Goal: Information Seeking & Learning: Stay updated

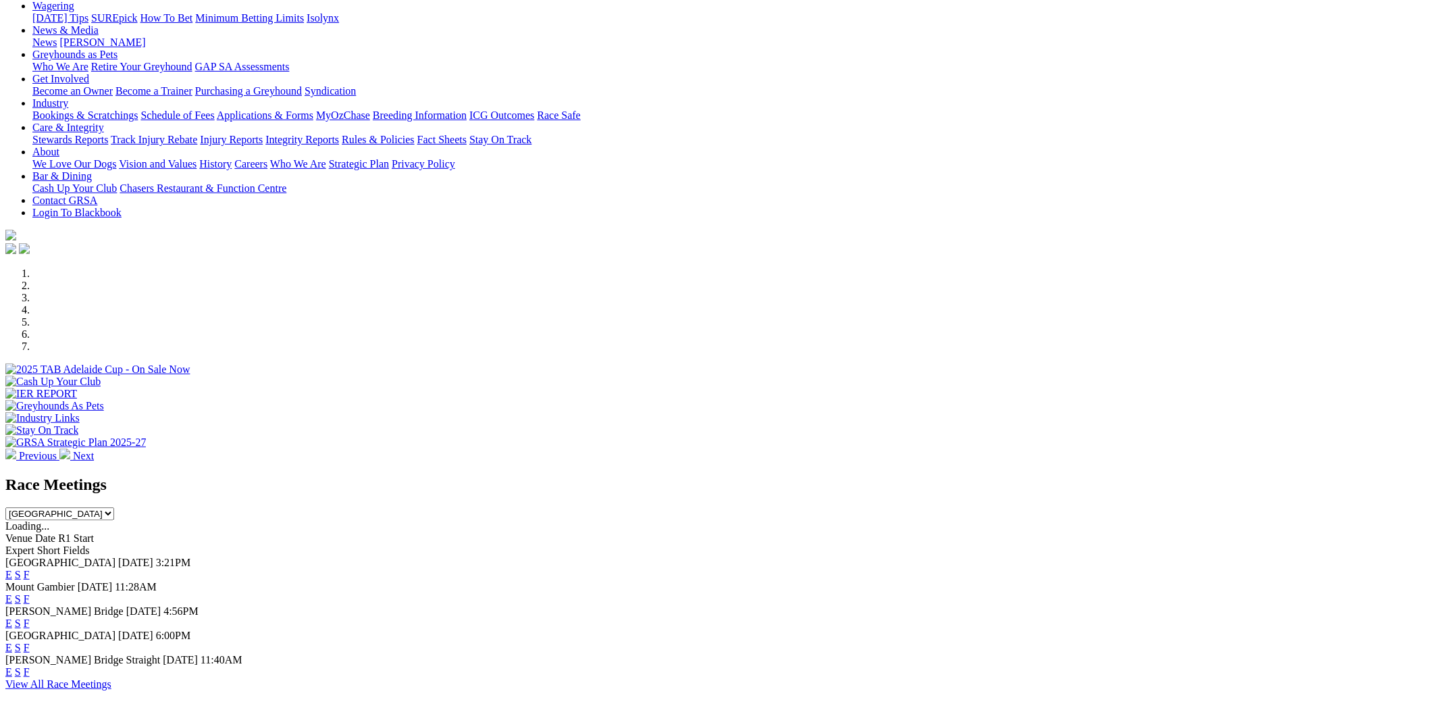
scroll to position [203, 0]
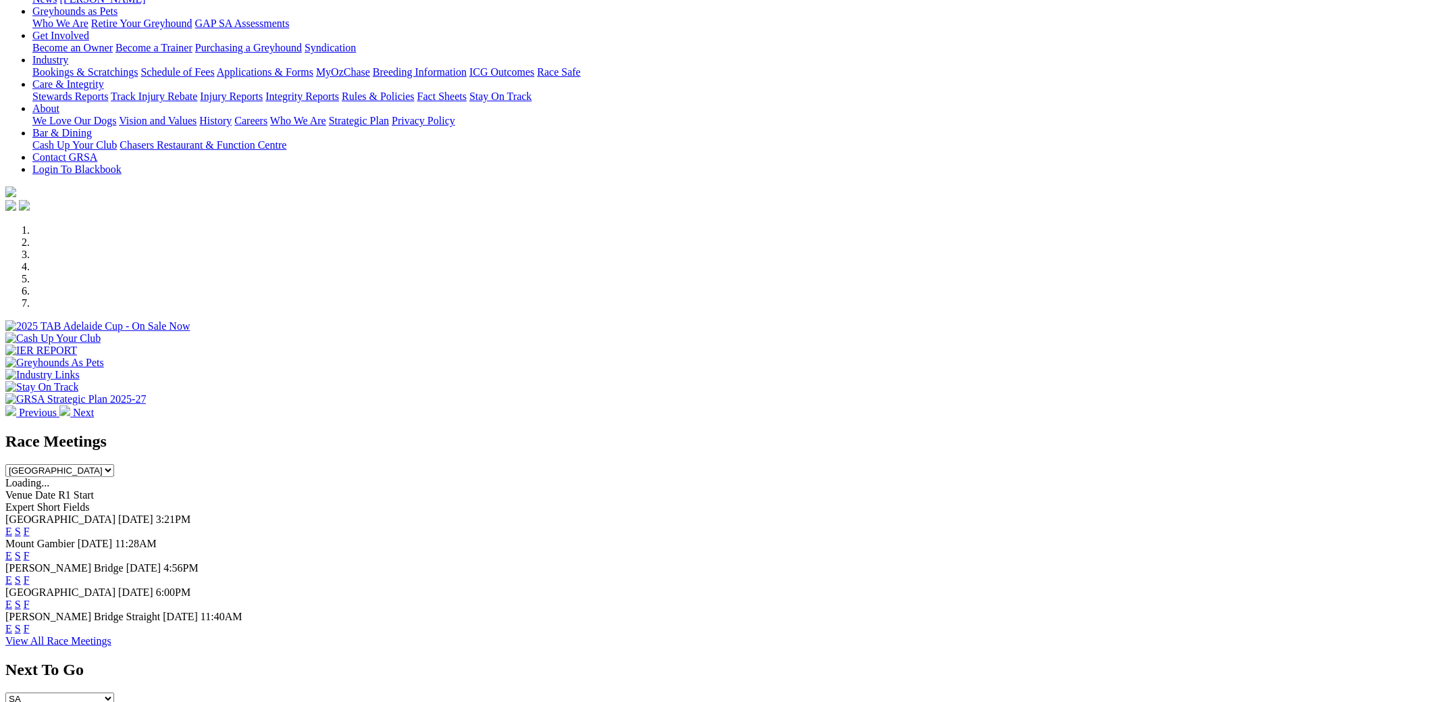
click at [30, 525] on link "F" at bounding box center [27, 530] width 6 height 11
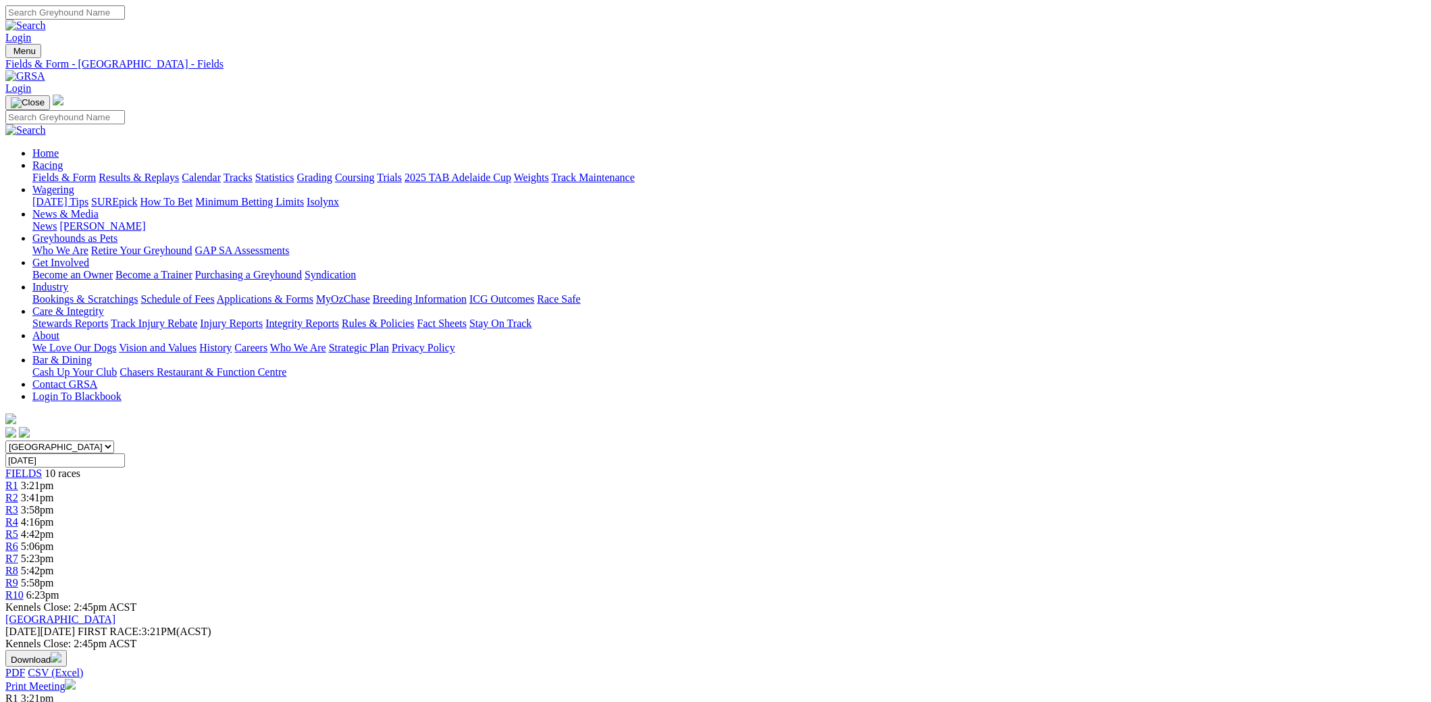
click at [179, 172] on link "Results & Replays" at bounding box center [139, 177] width 80 height 11
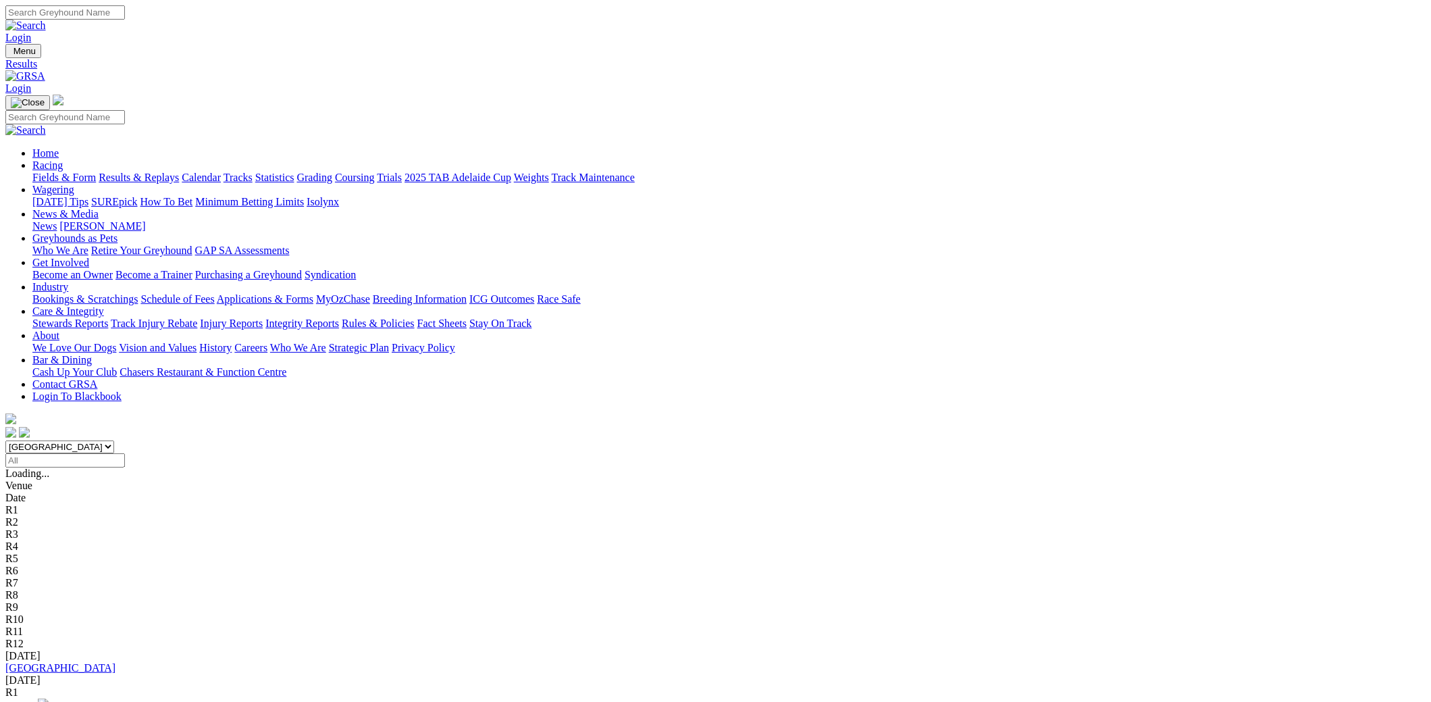
click at [35, 700] on link "4 6 3 8" at bounding box center [20, 705] width 30 height 11
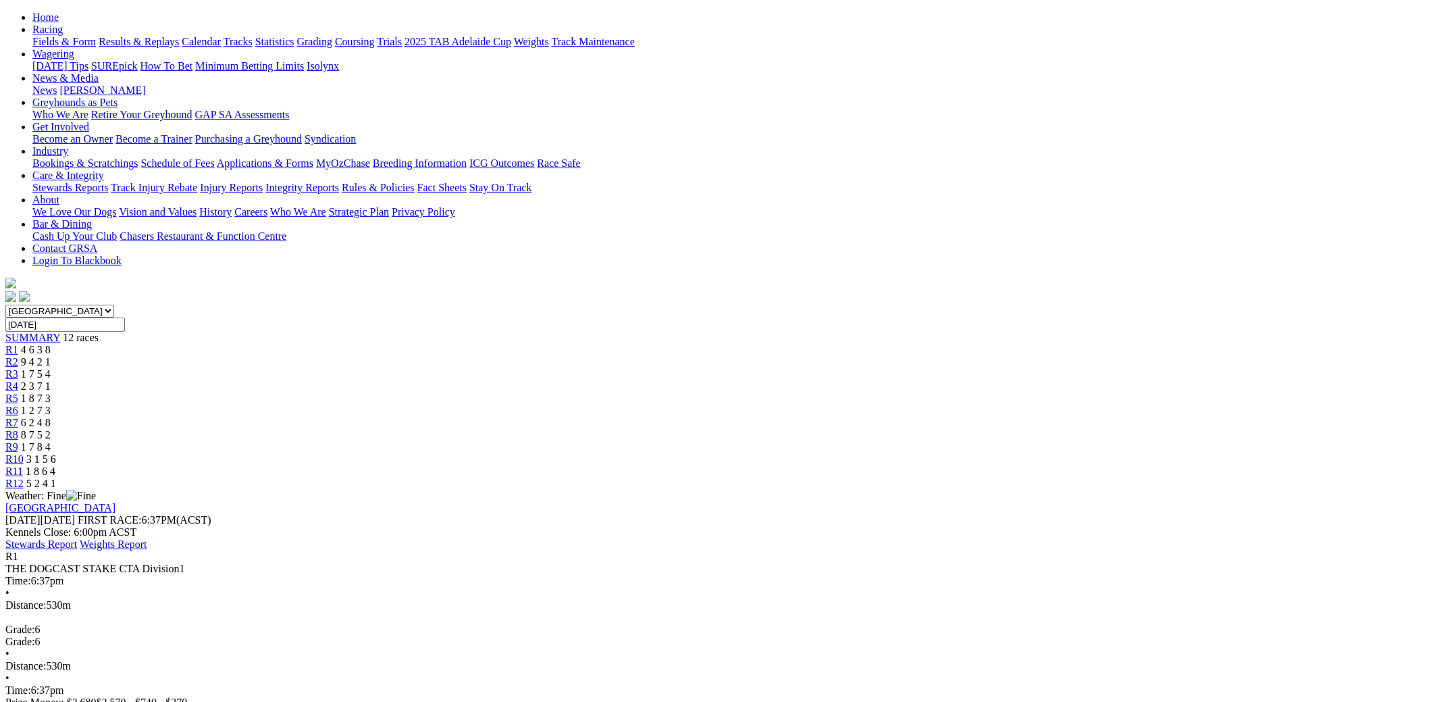
scroll to position [134, 0]
click at [51, 357] on span "9 4 2 1" at bounding box center [36, 362] width 30 height 11
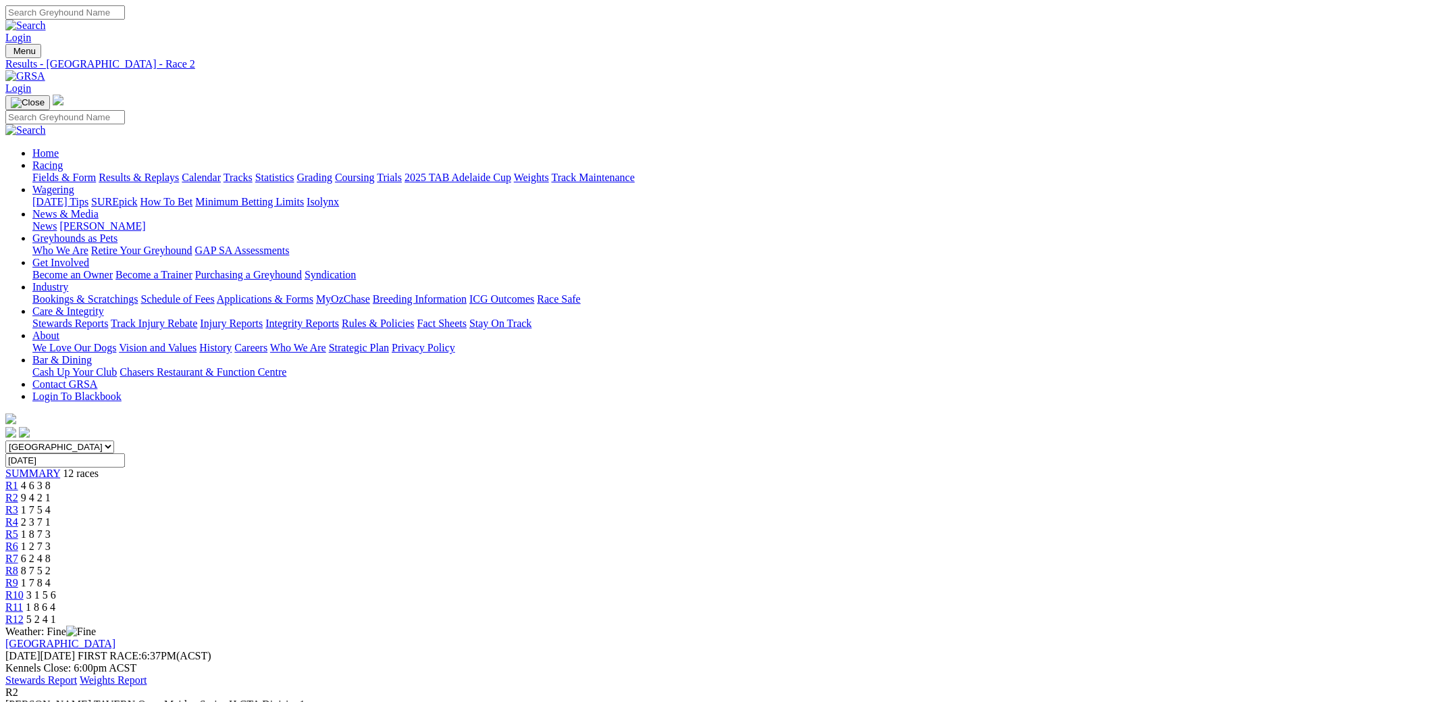
click at [18, 504] on link "R3" at bounding box center [11, 509] width 13 height 11
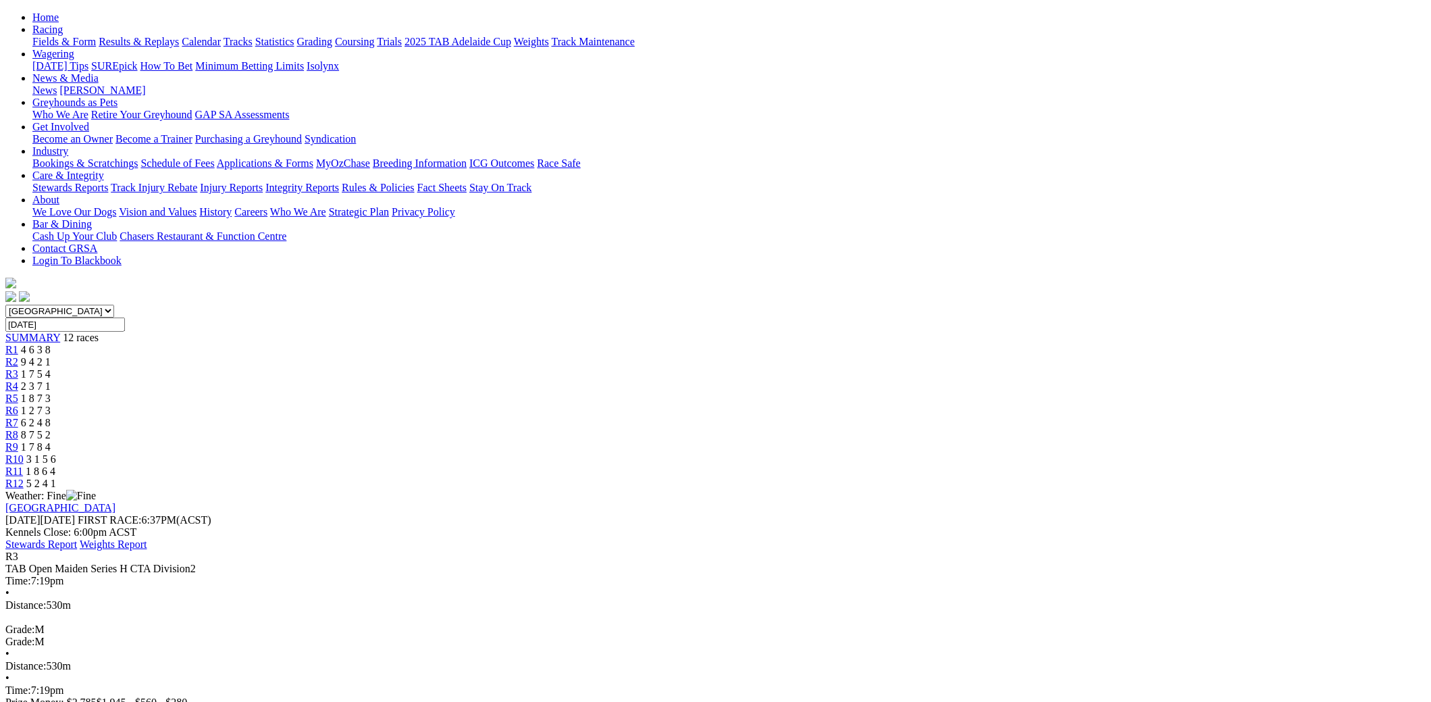
scroll to position [134, 0]
click at [51, 382] on span "2 3 7 1" at bounding box center [36, 387] width 30 height 11
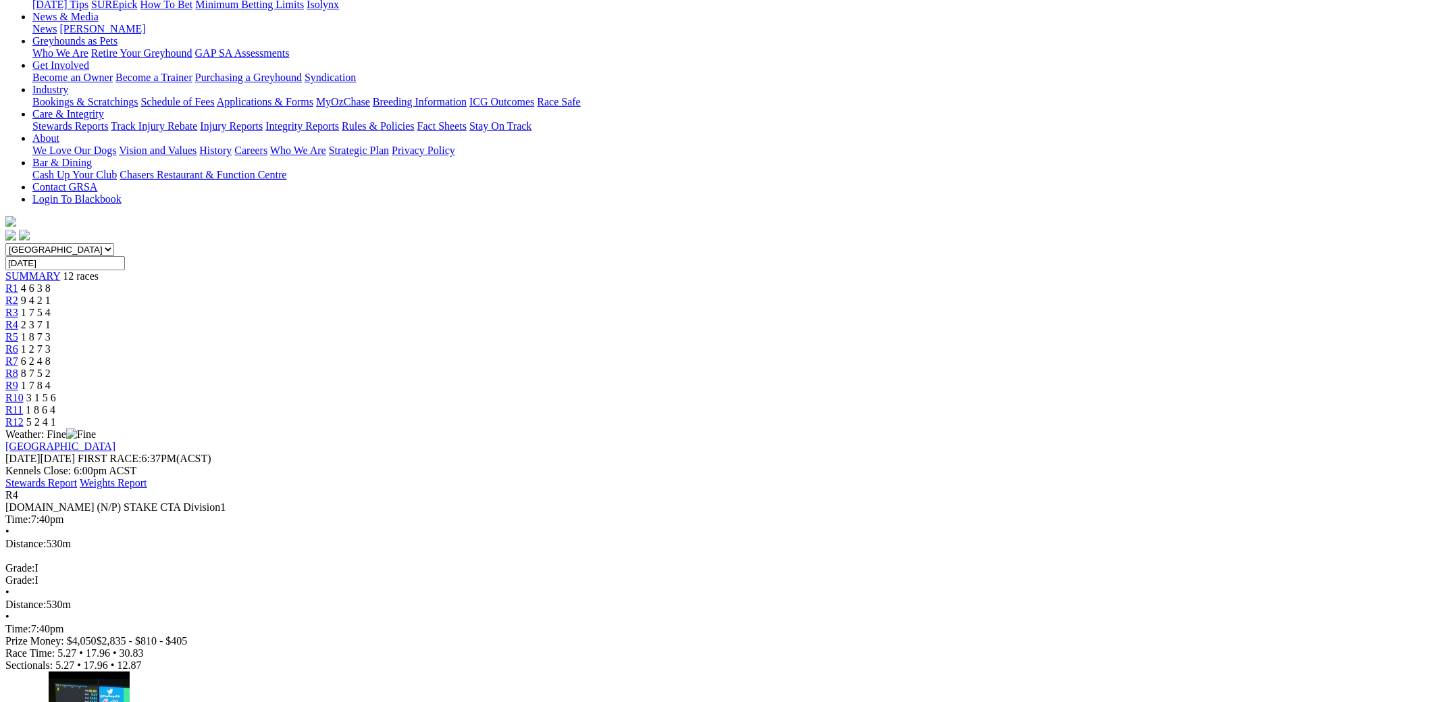
scroll to position [203, 0]
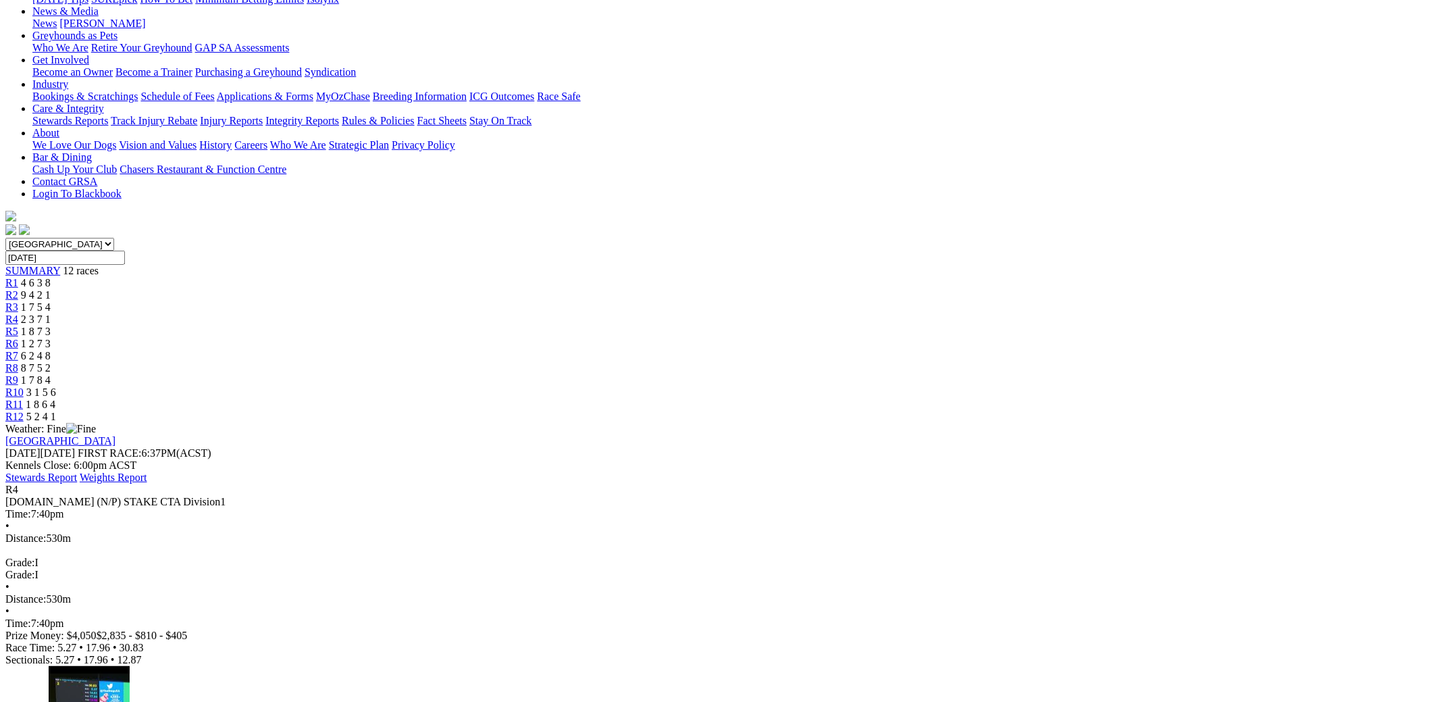
click at [51, 326] on span "1 8 7 3" at bounding box center [36, 331] width 30 height 11
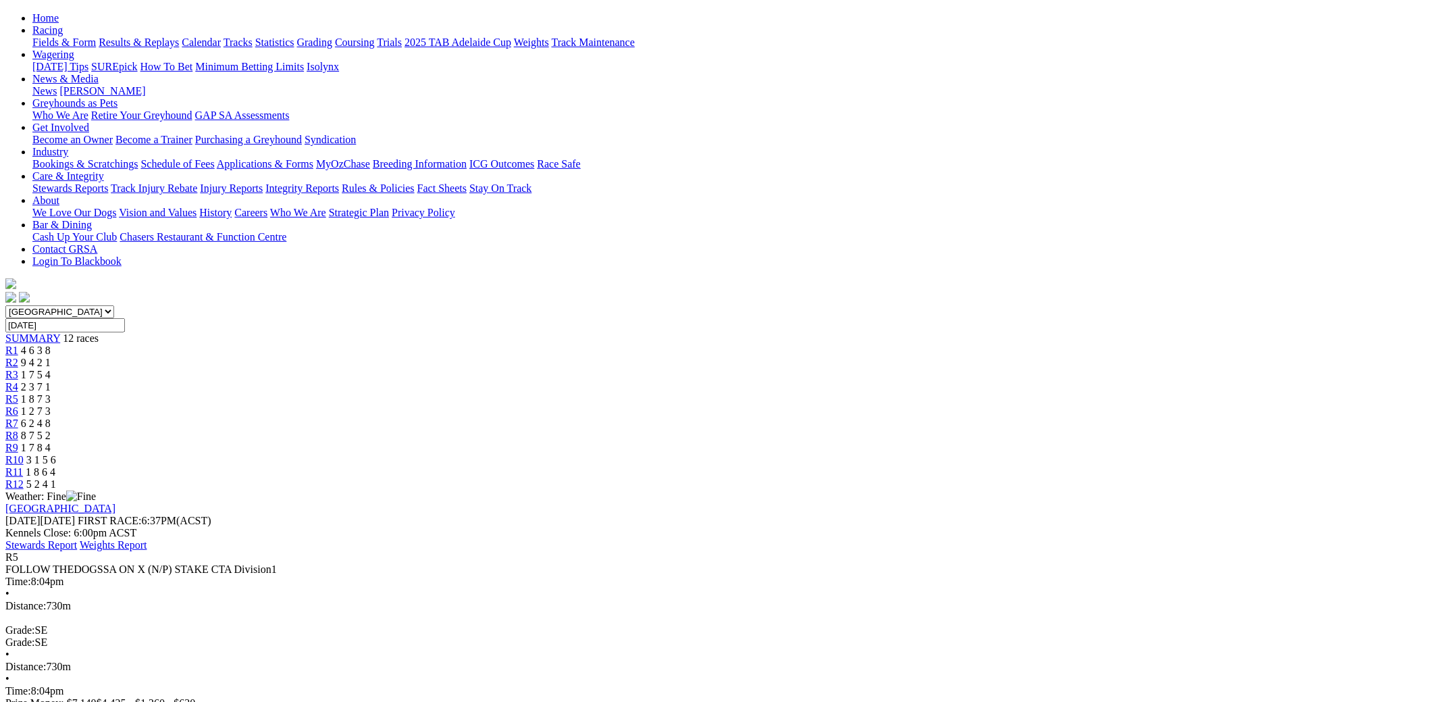
scroll to position [134, 0]
click at [51, 406] on span "1 2 7 3" at bounding box center [36, 411] width 30 height 11
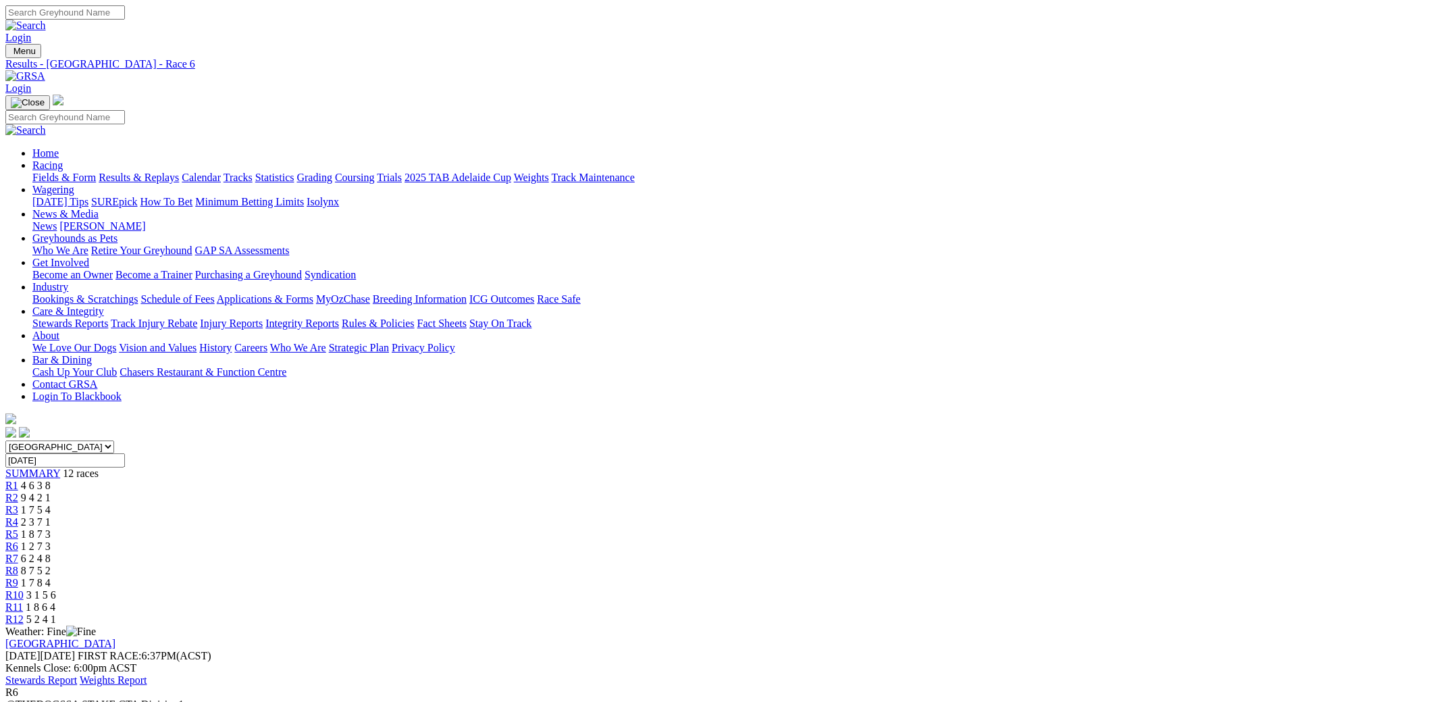
click at [51, 552] on span "6 2 4 8" at bounding box center [36, 557] width 30 height 11
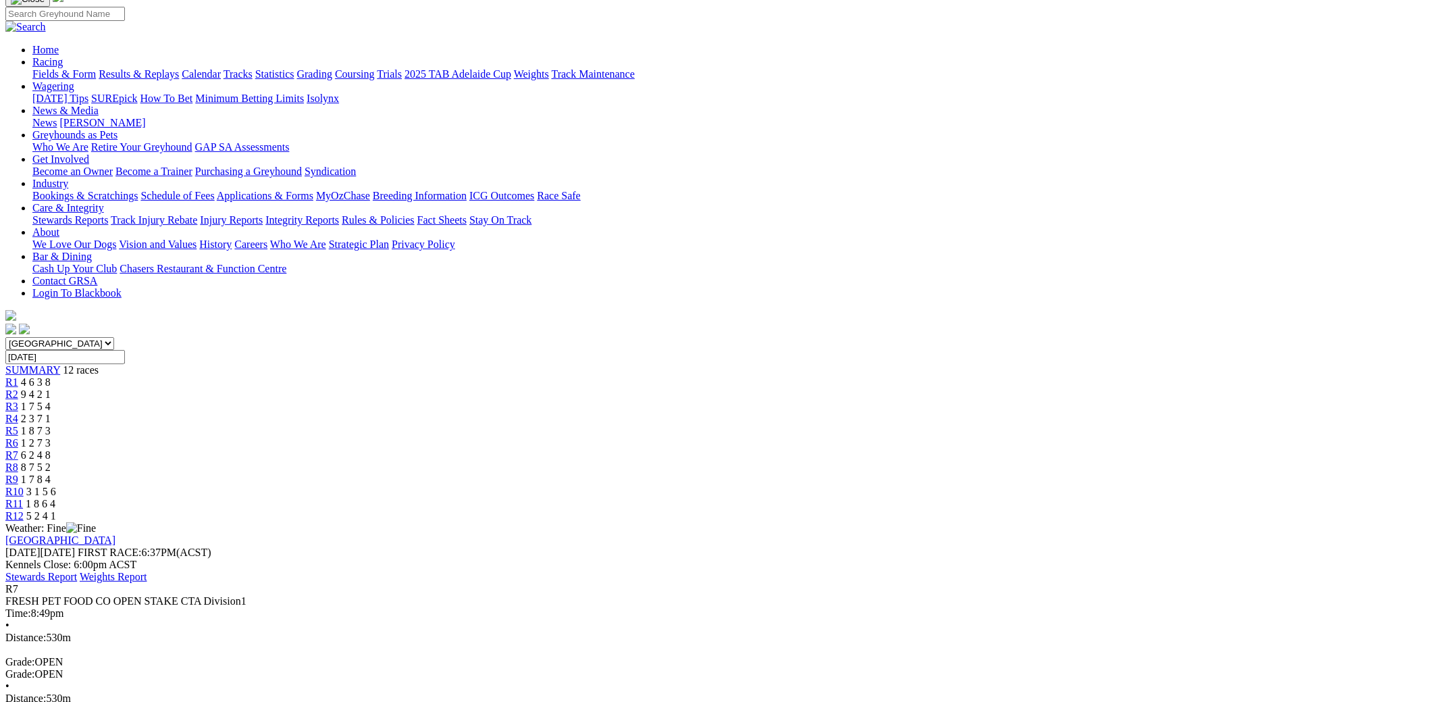
scroll to position [67, 0]
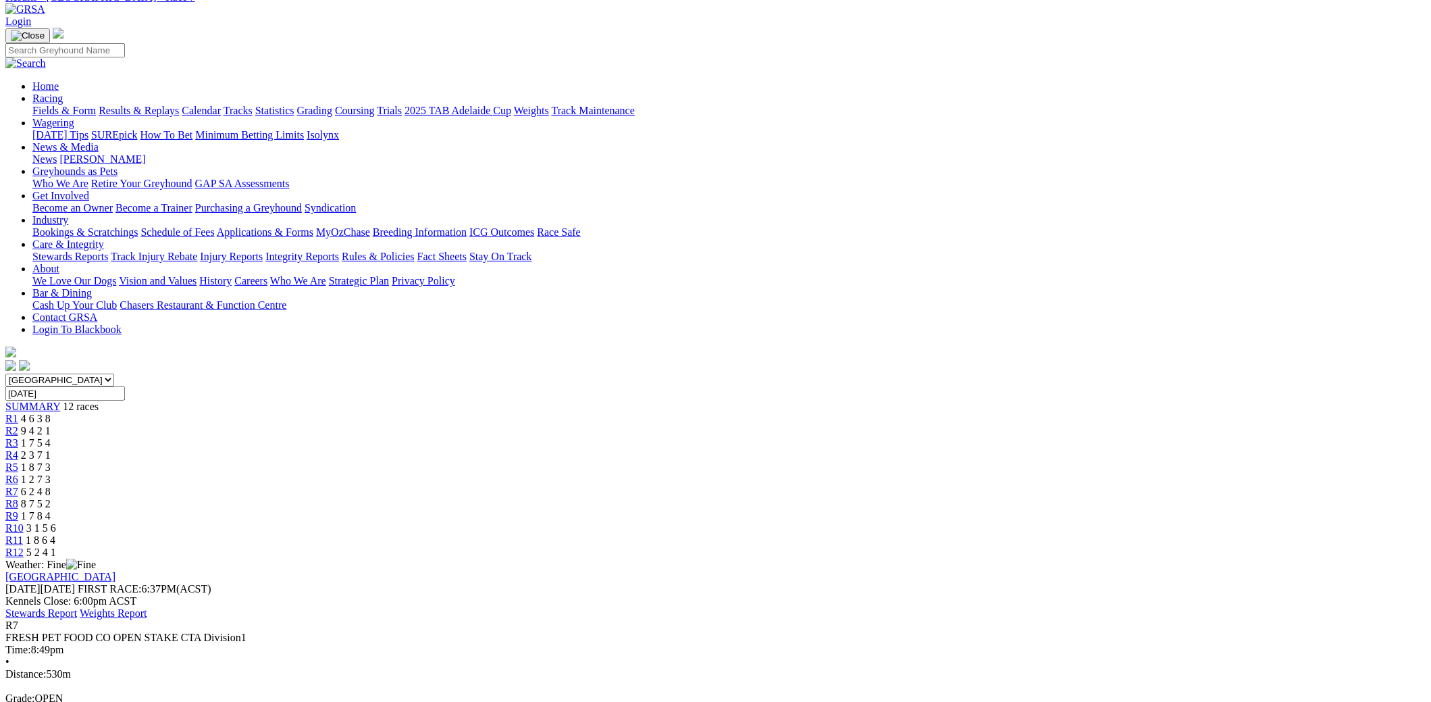
click at [51, 498] on span "8 7 5 2" at bounding box center [36, 503] width 30 height 11
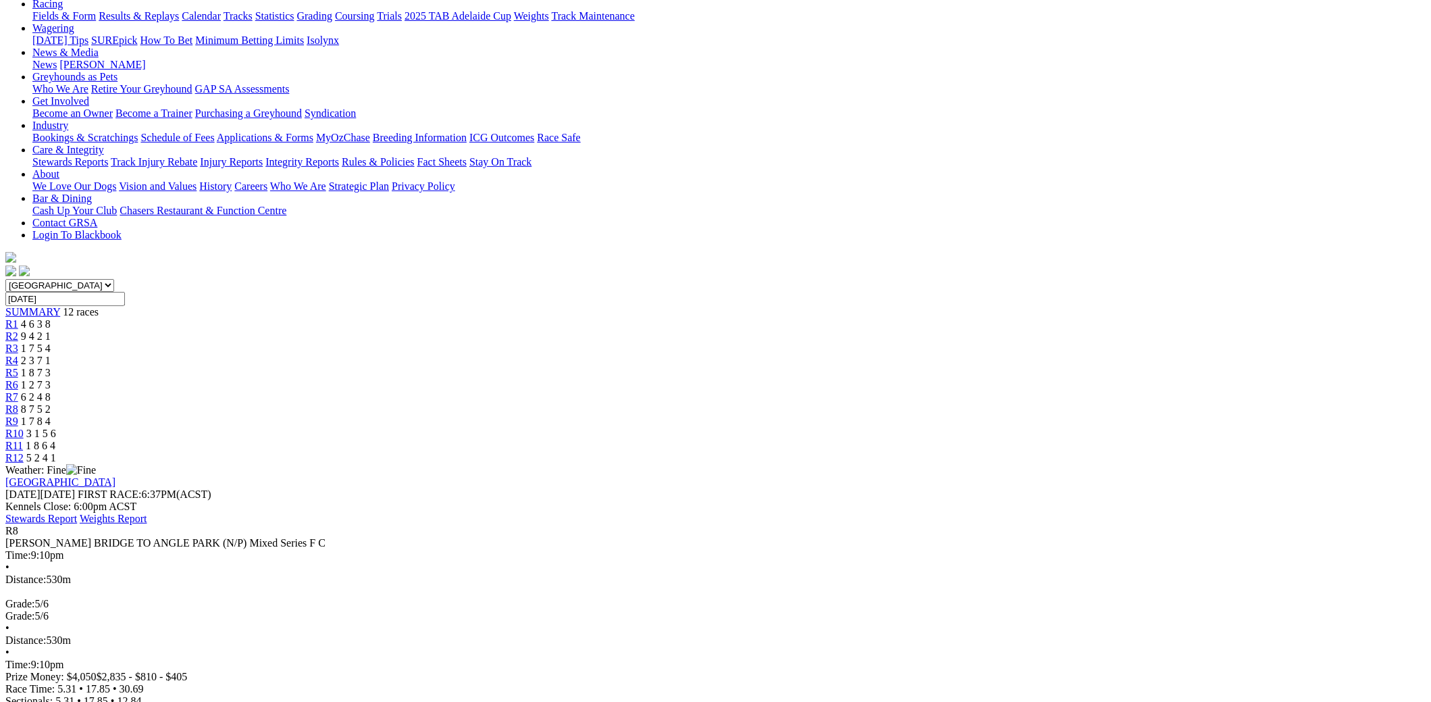
scroll to position [134, 0]
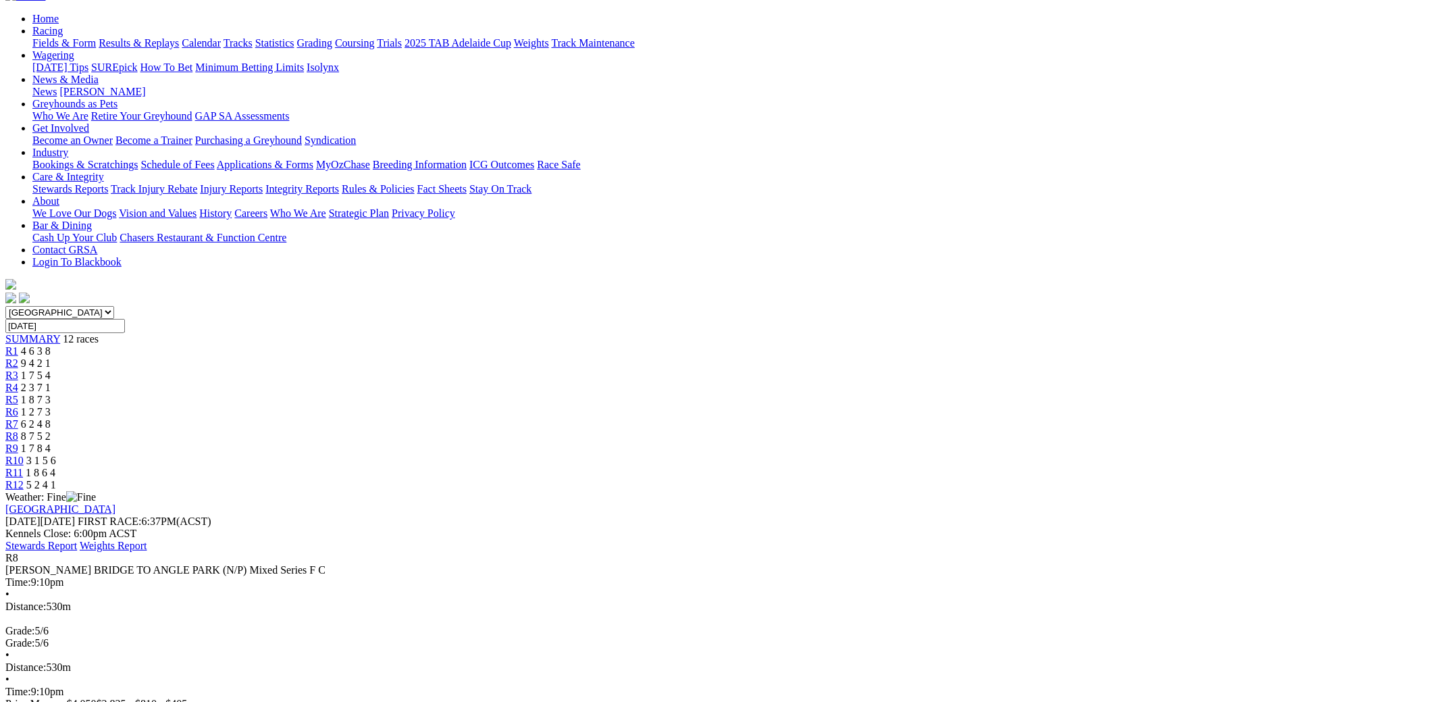
click at [51, 442] on span "1 7 8 4" at bounding box center [36, 447] width 30 height 11
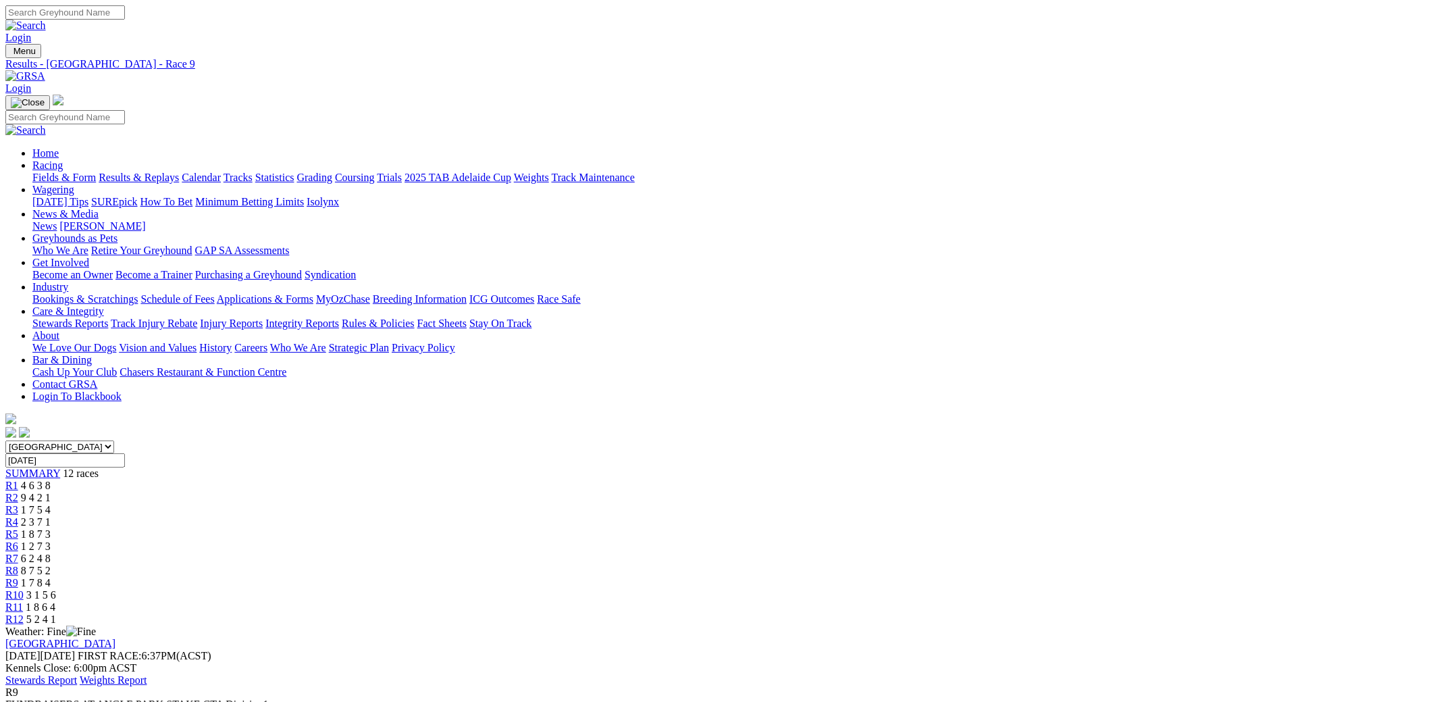
click at [24, 589] on span "R10" at bounding box center [14, 594] width 18 height 11
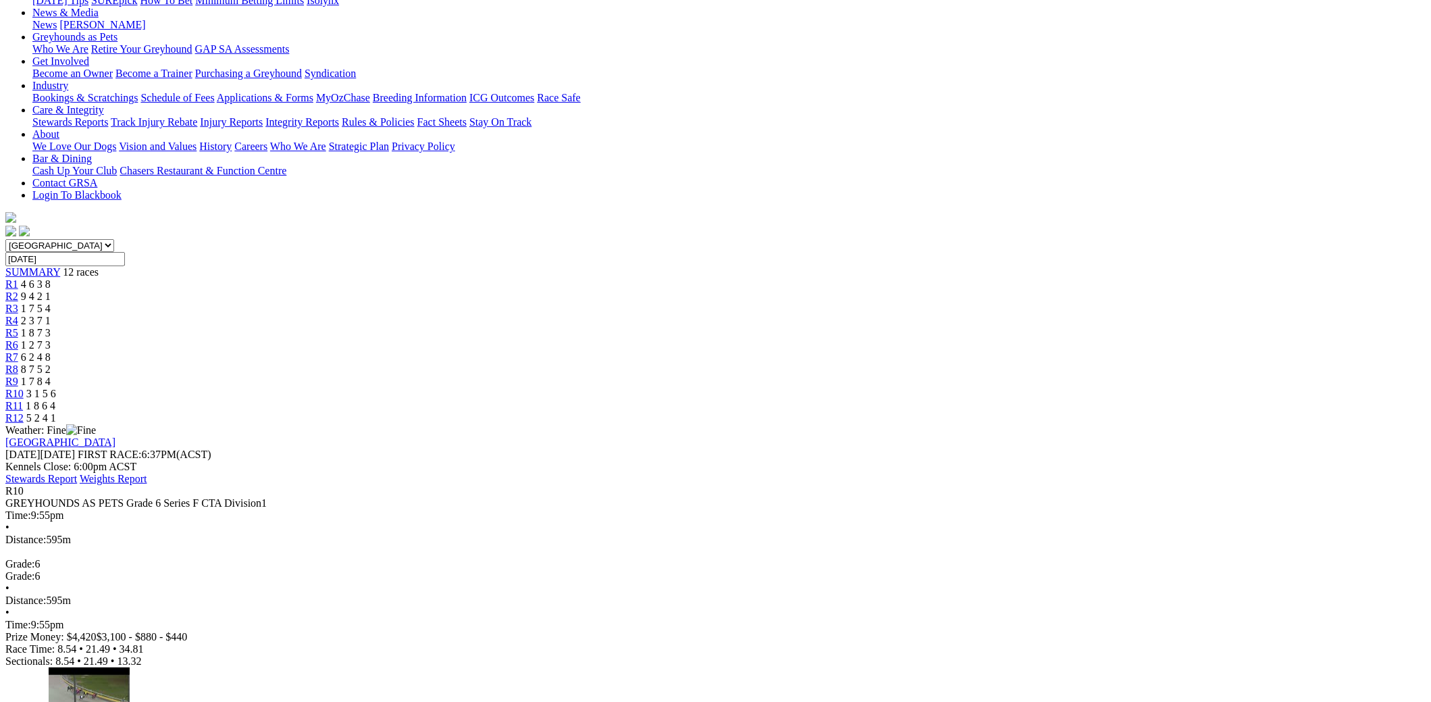
scroll to position [203, 0]
click at [55, 398] on span "1 8 6 4" at bounding box center [41, 403] width 30 height 11
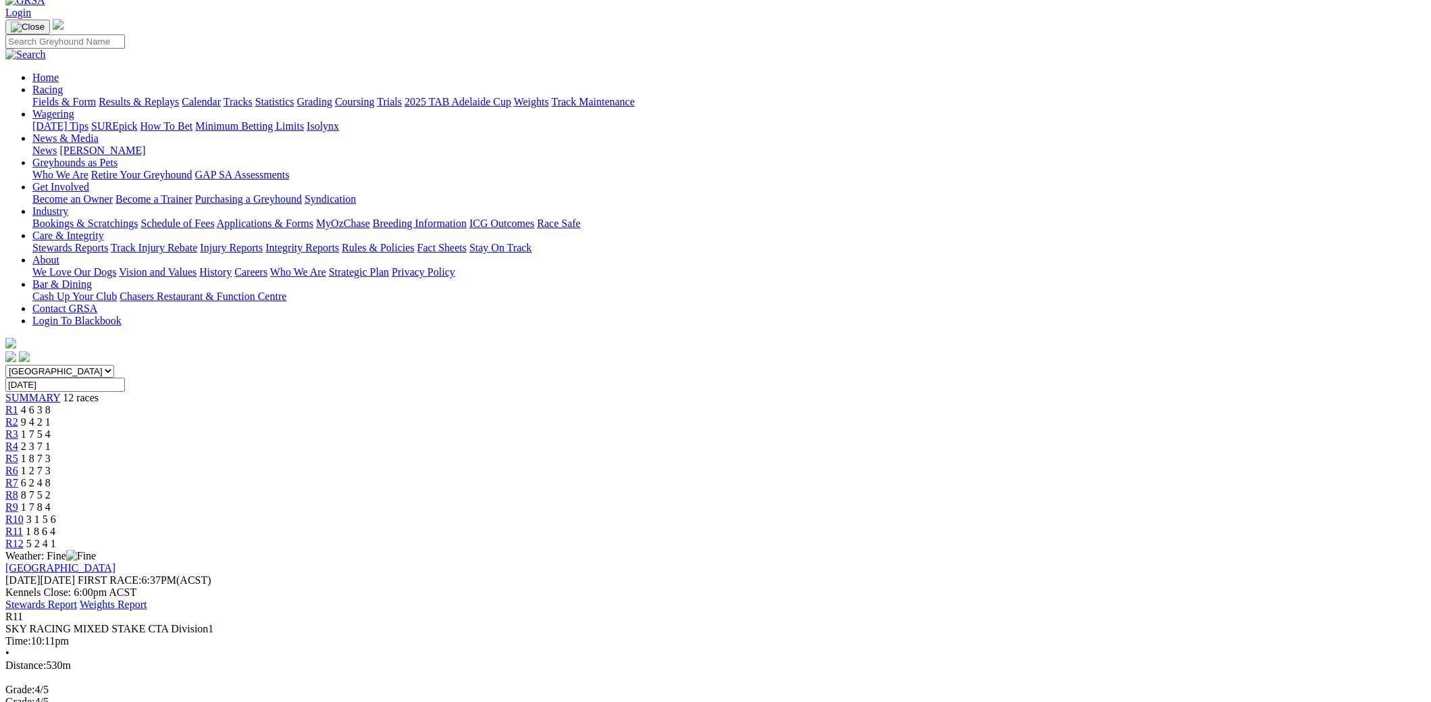
scroll to position [134, 0]
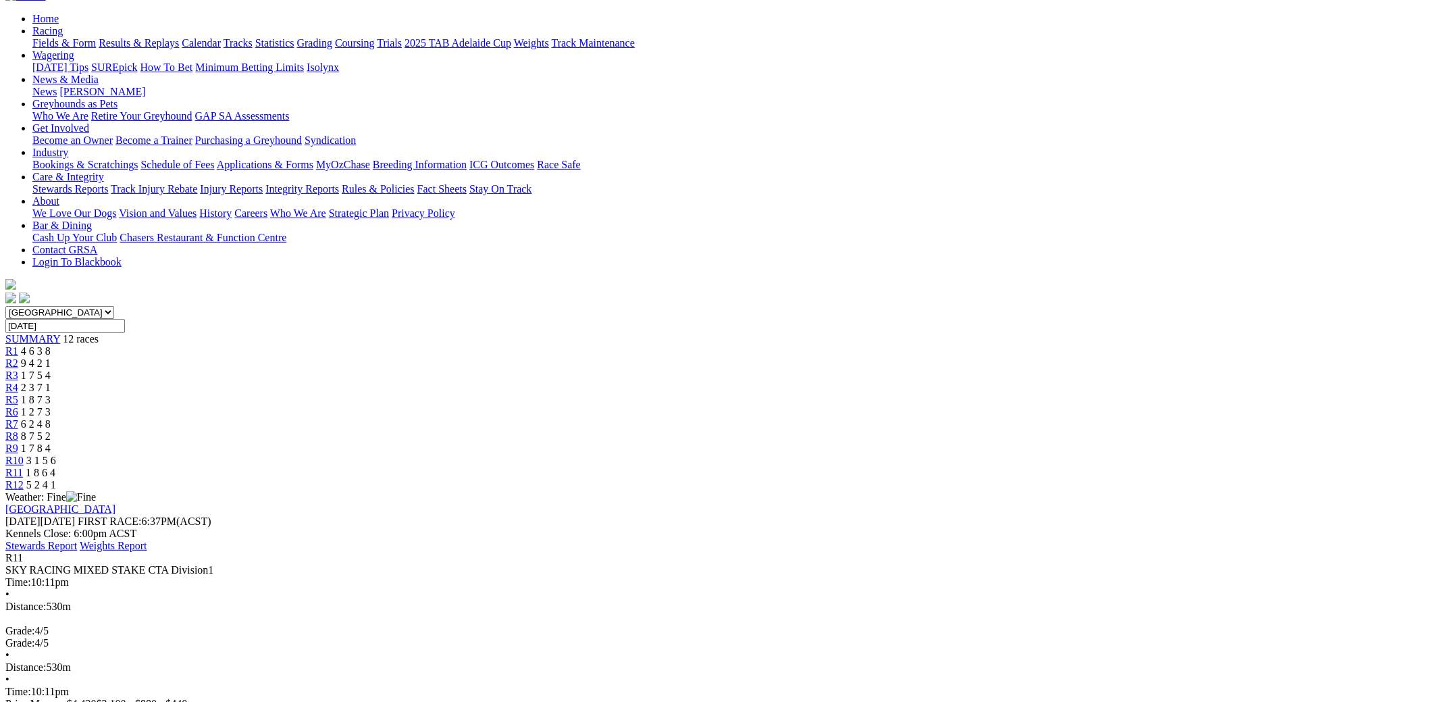
click at [24, 479] on span "R12" at bounding box center [14, 484] width 18 height 11
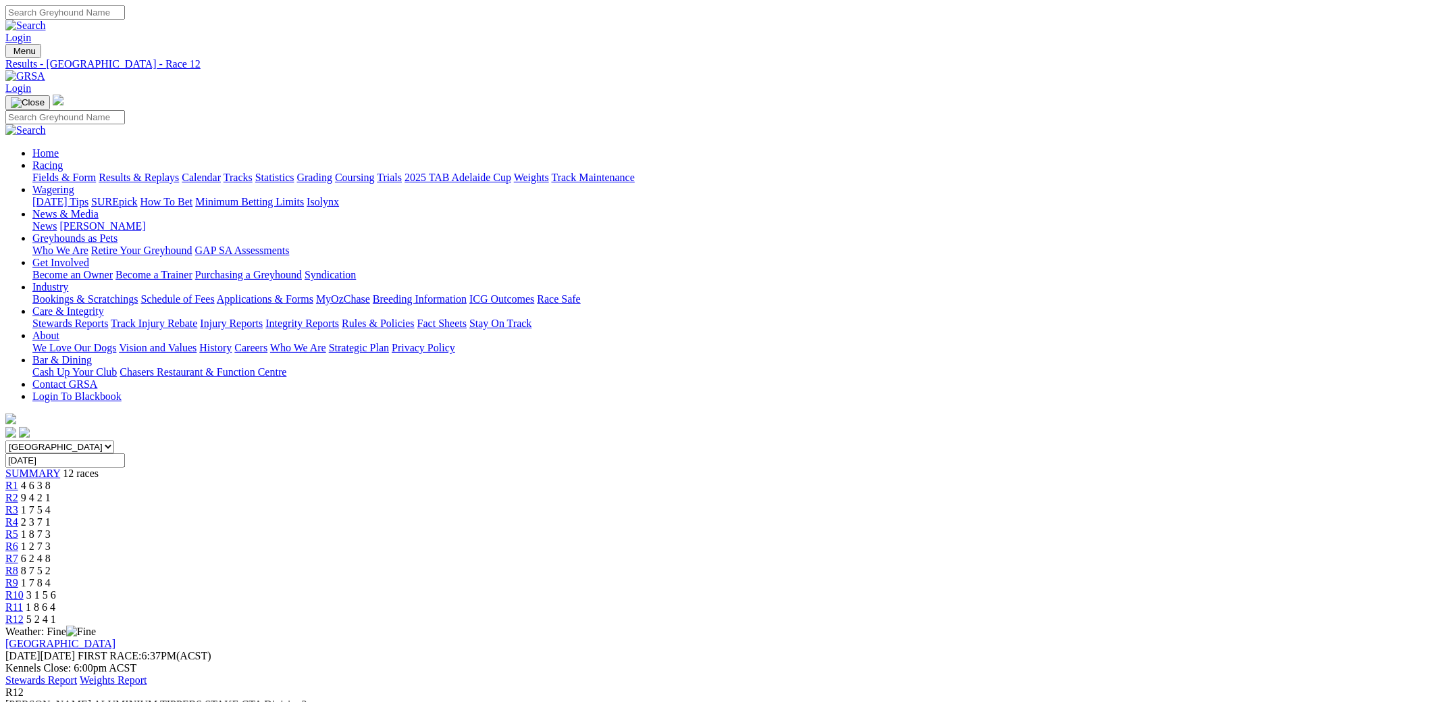
click at [96, 172] on link "Fields & Form" at bounding box center [63, 177] width 63 height 11
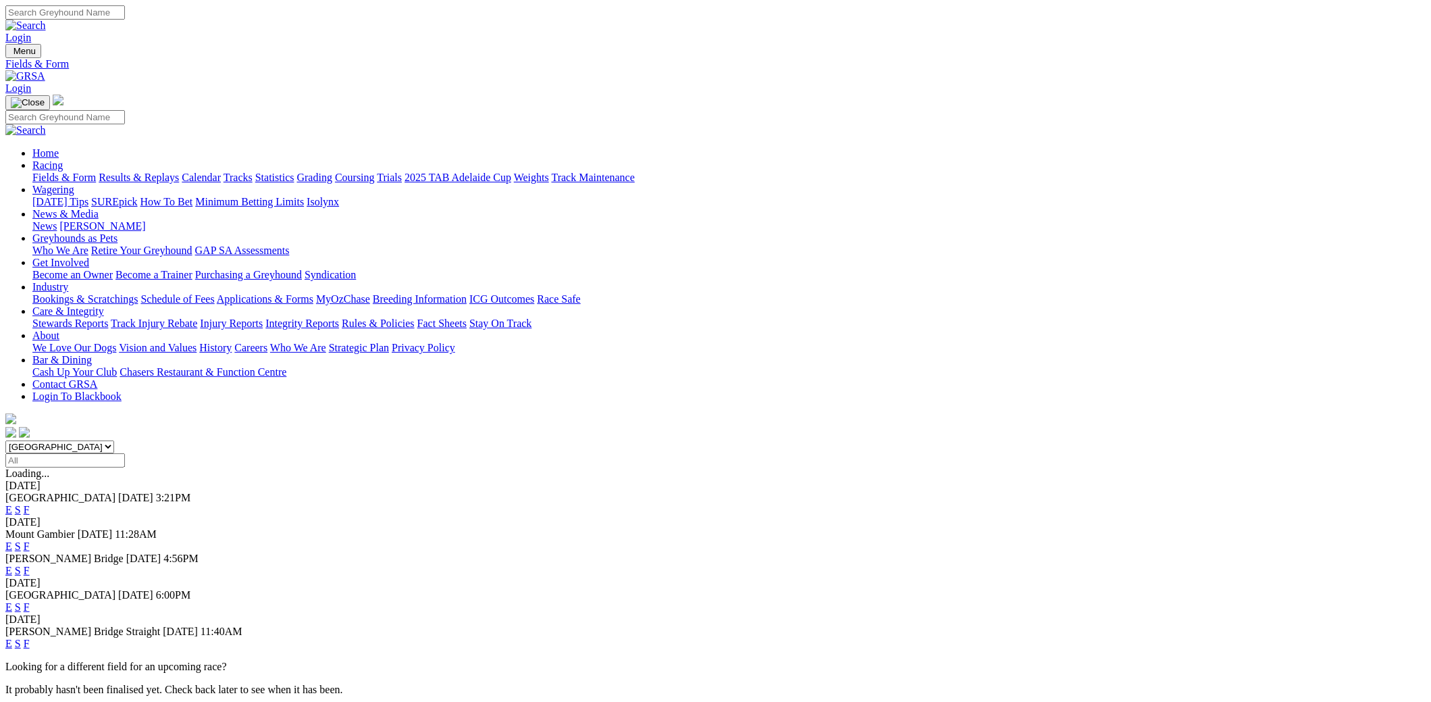
click at [30, 504] on link "F" at bounding box center [27, 509] width 6 height 11
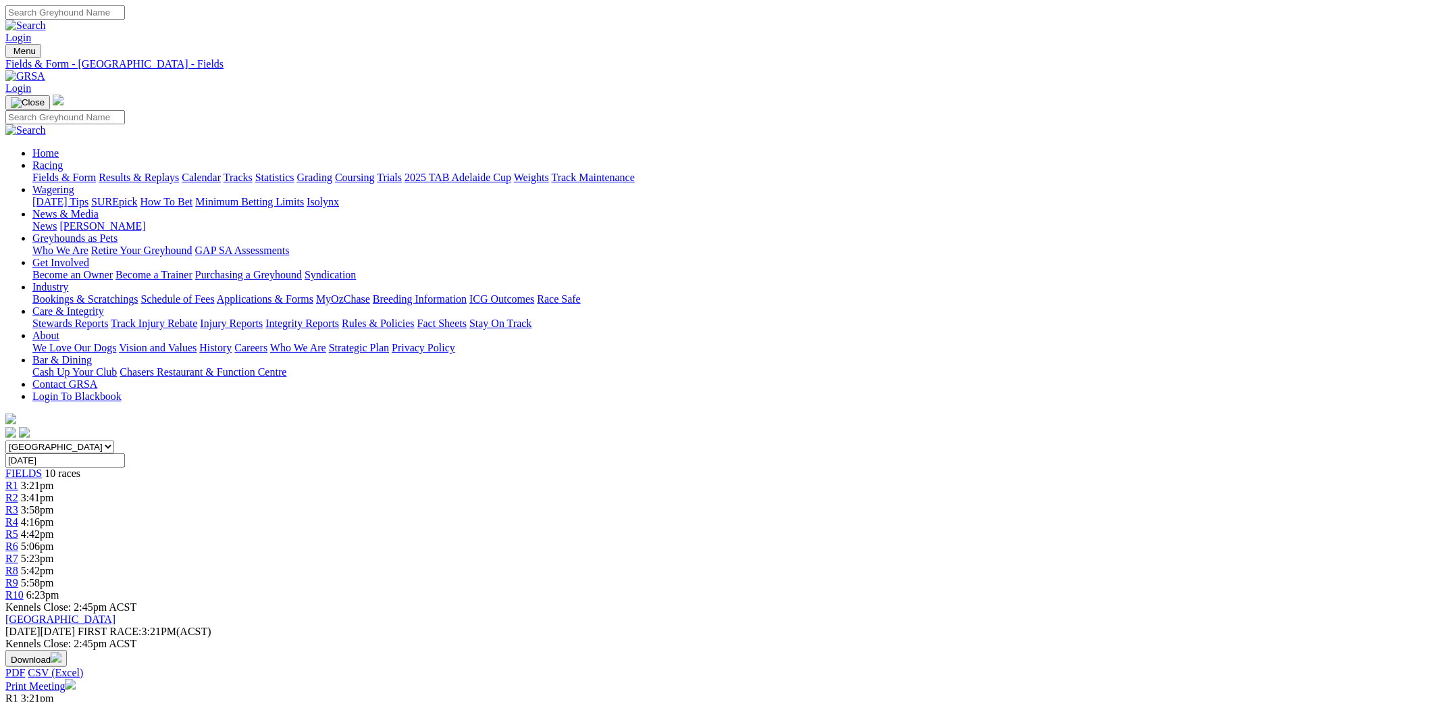
click at [96, 172] on link "Fields & Form" at bounding box center [63, 177] width 63 height 11
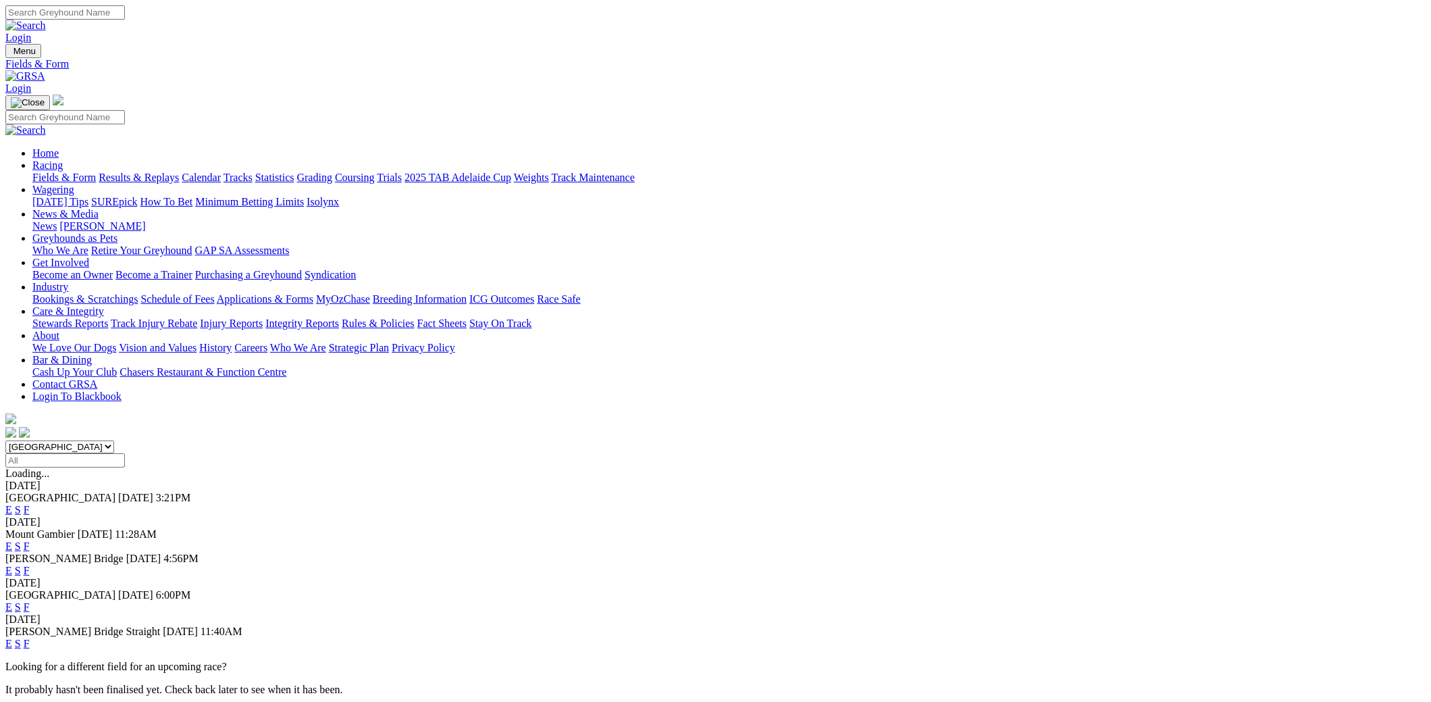
click at [114, 440] on select "South Australia New South Wales Northern Territory Queensland Tasmania Victoria…" at bounding box center [59, 446] width 109 height 13
select select "QLD"
click at [114, 440] on select "South Australia New South Wales Northern Territory Queensland Tasmania Victoria…" at bounding box center [59, 446] width 109 height 13
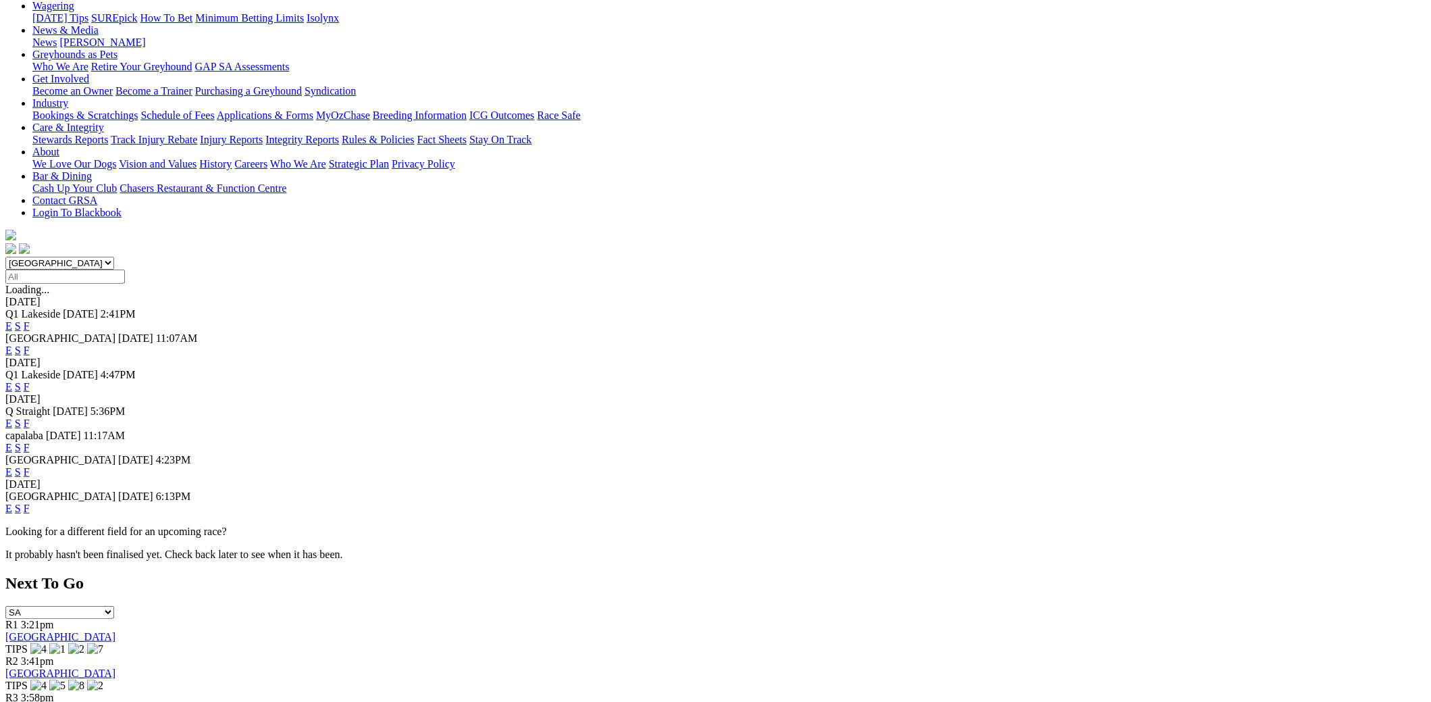
scroll to position [203, 0]
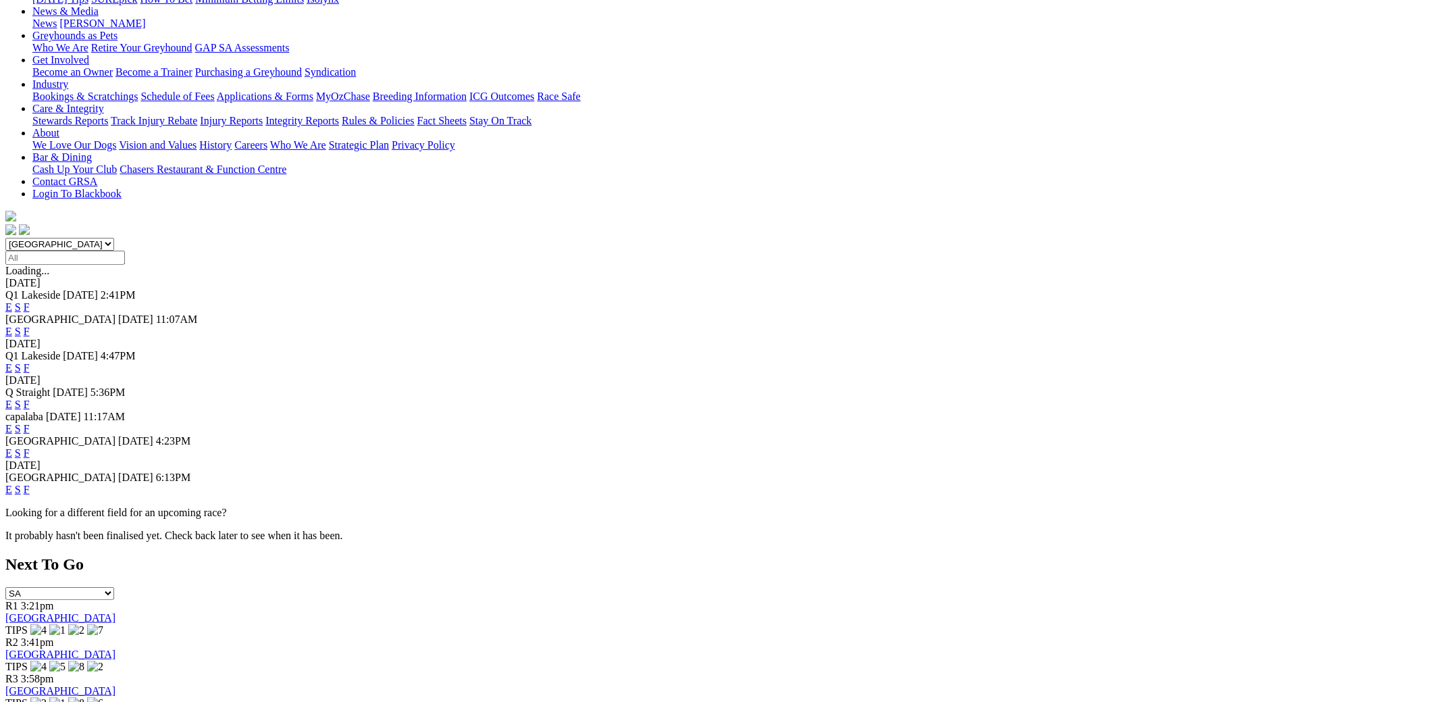
click at [30, 301] on link "F" at bounding box center [27, 306] width 6 height 11
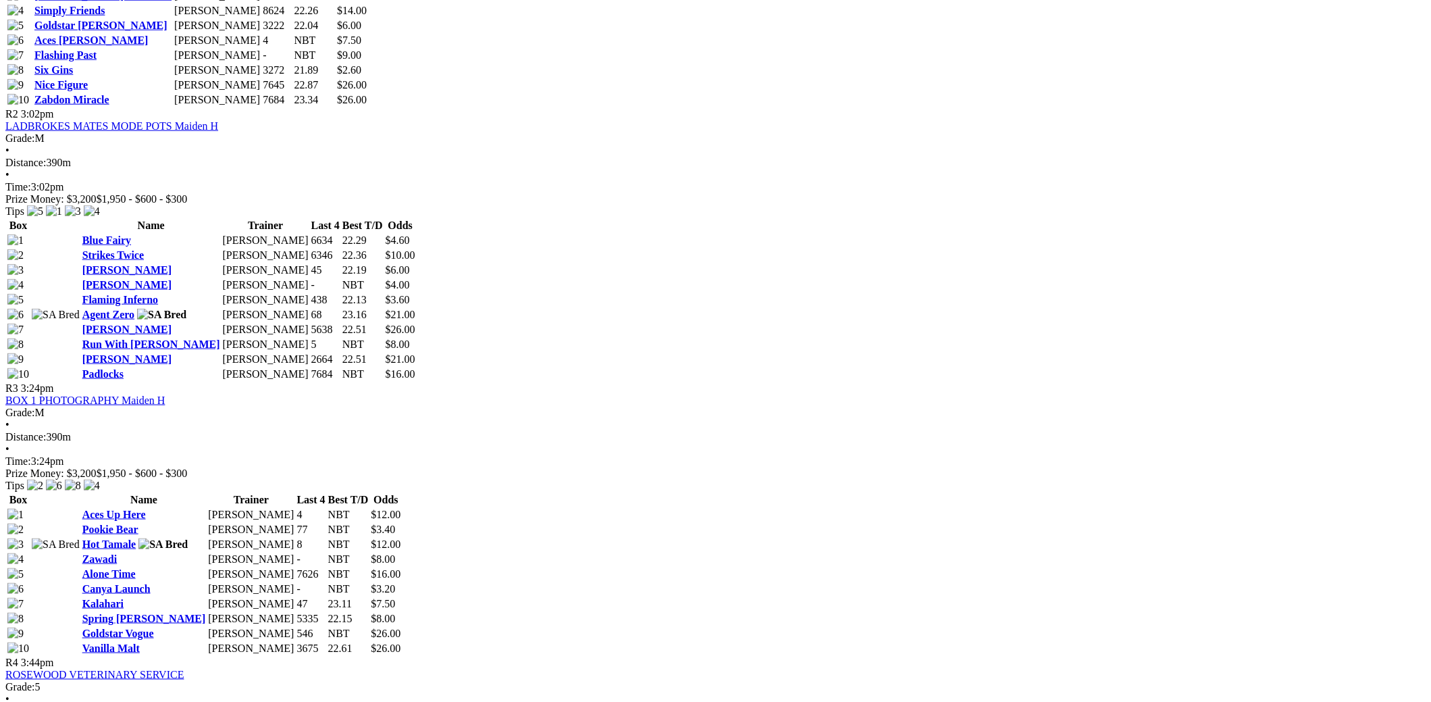
scroll to position [878, 0]
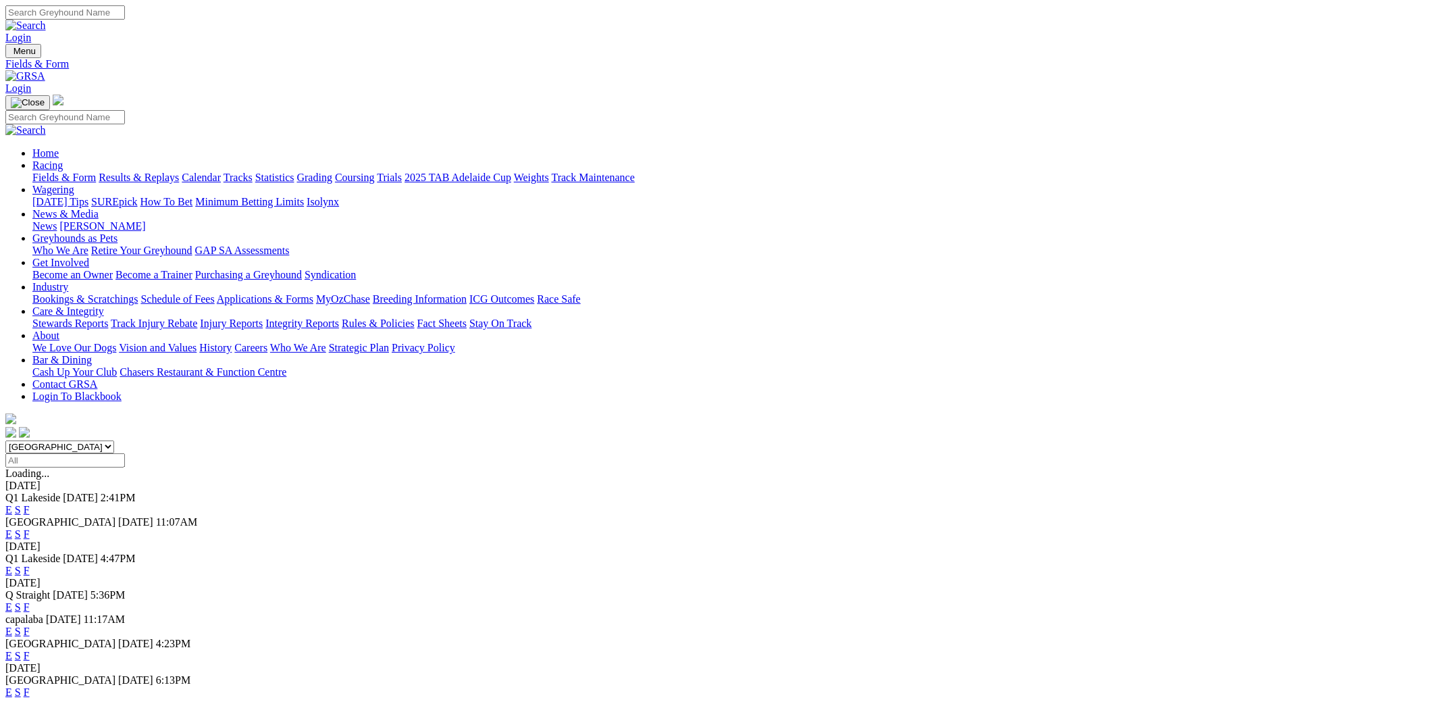
click at [30, 528] on link "F" at bounding box center [27, 533] width 6 height 11
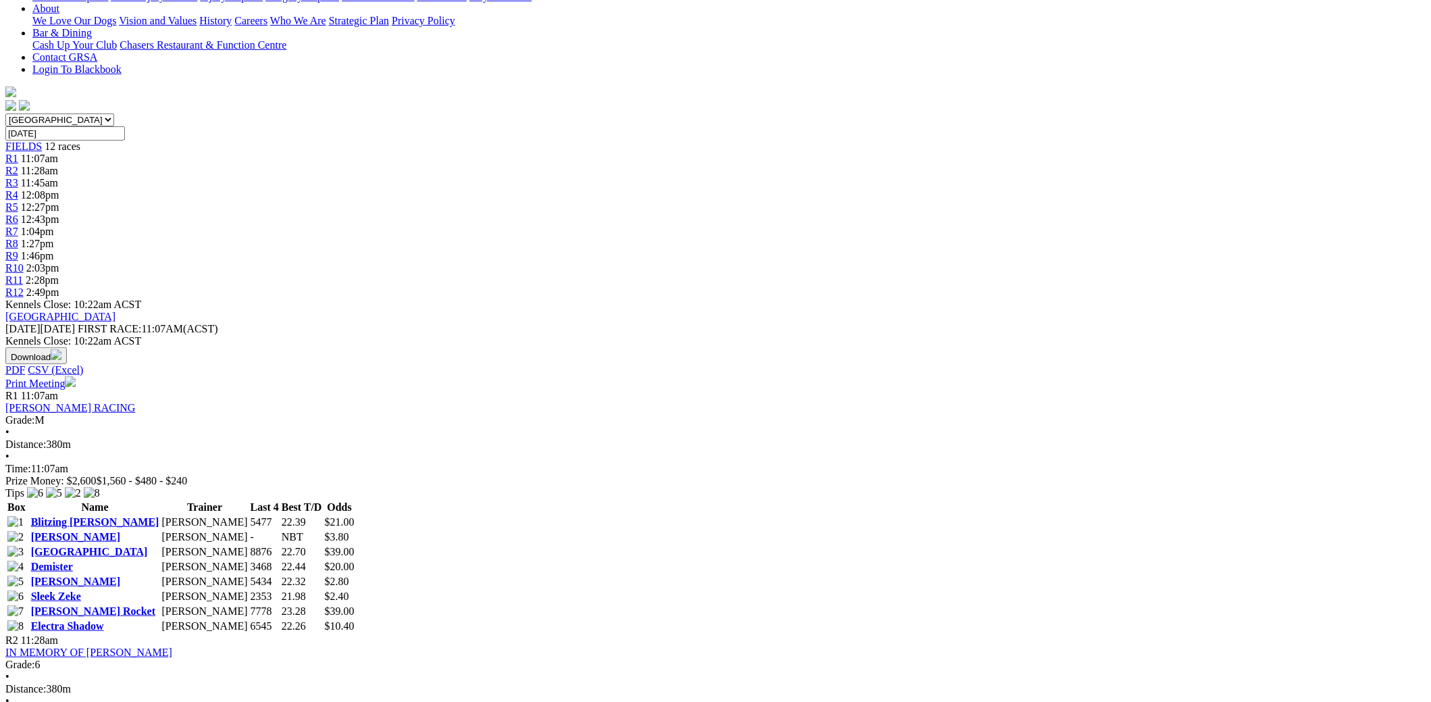
scroll to position [337, 0]
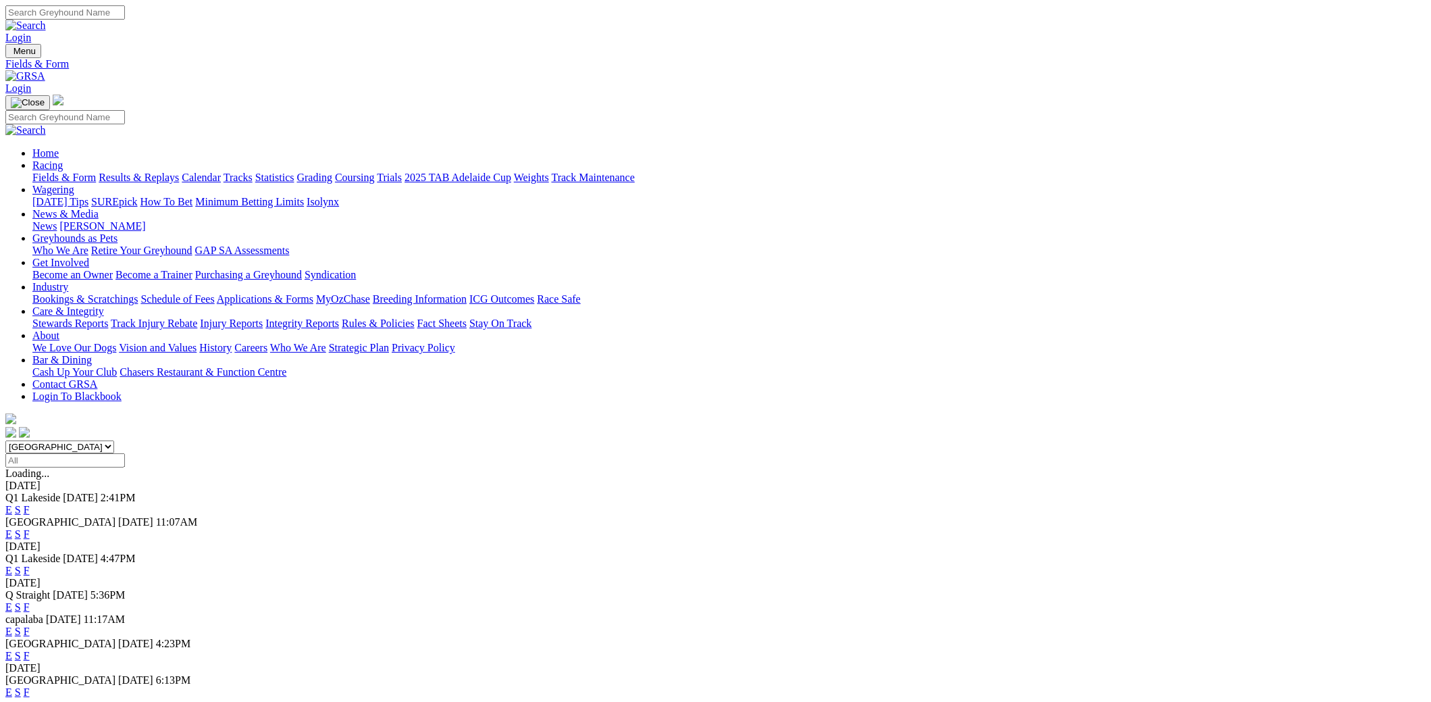
click at [30, 565] on link "F" at bounding box center [27, 570] width 6 height 11
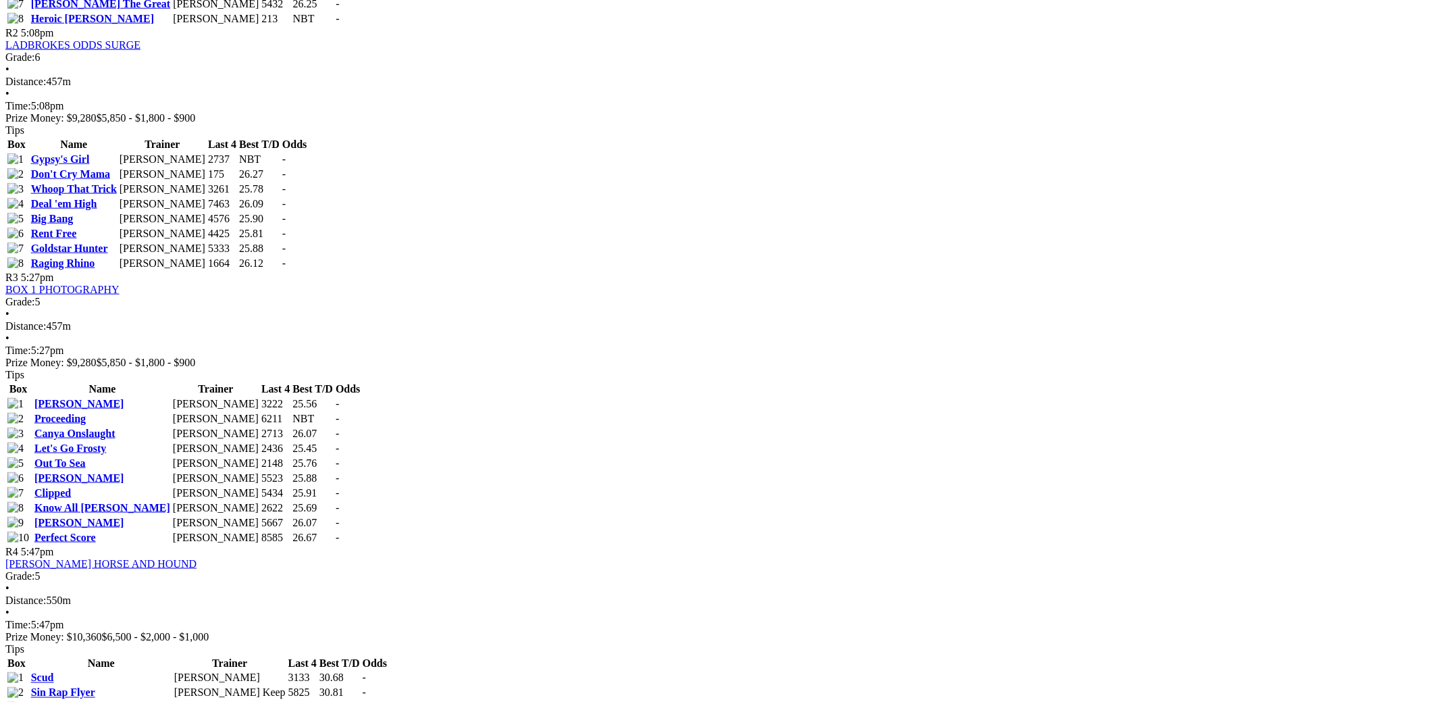
scroll to position [1080, 0]
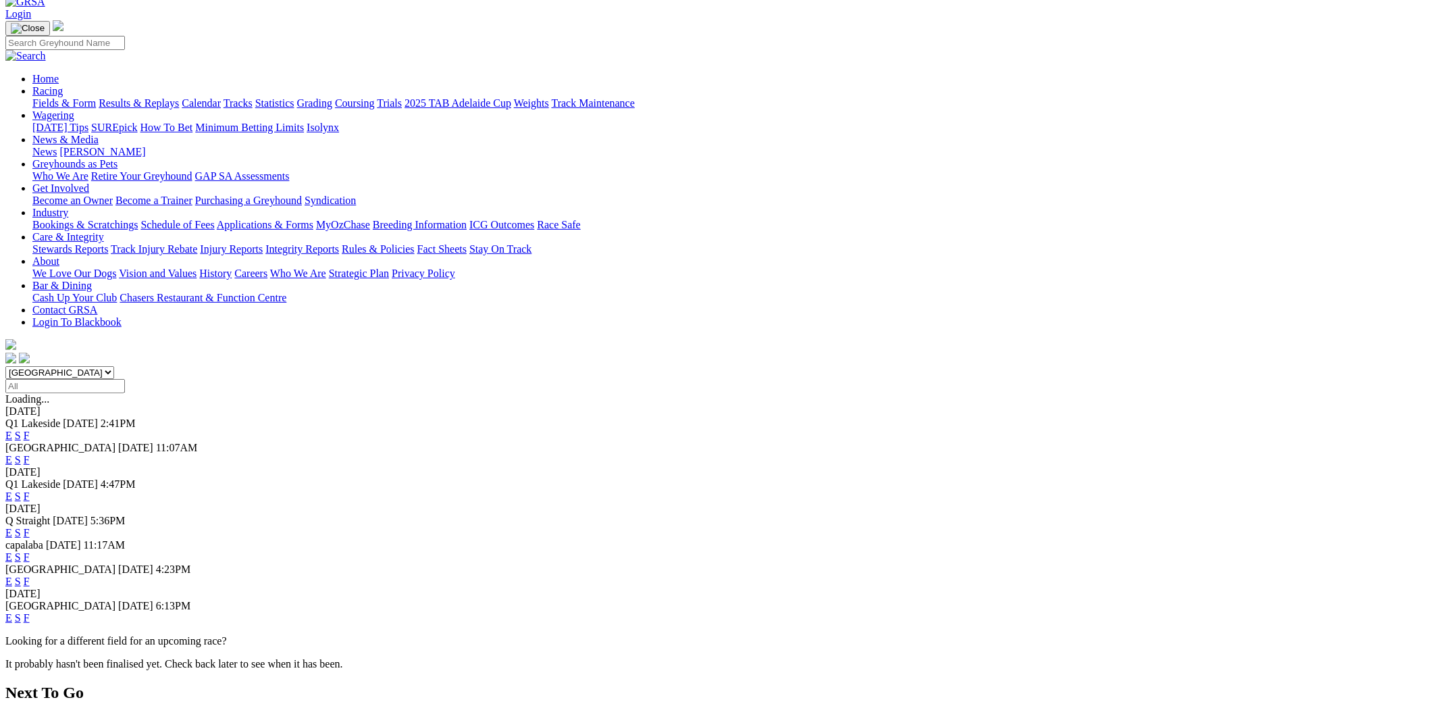
scroll to position [134, 0]
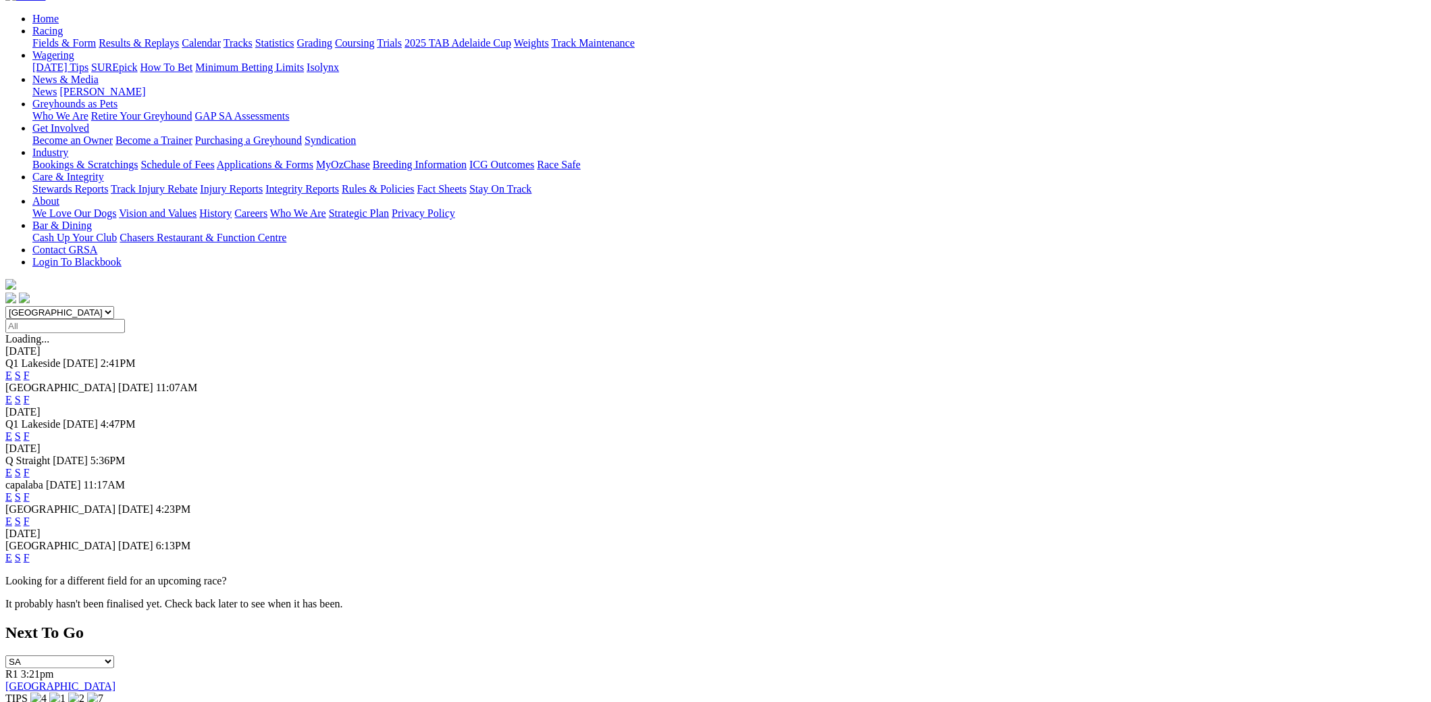
click at [30, 467] on link "F" at bounding box center [27, 472] width 6 height 11
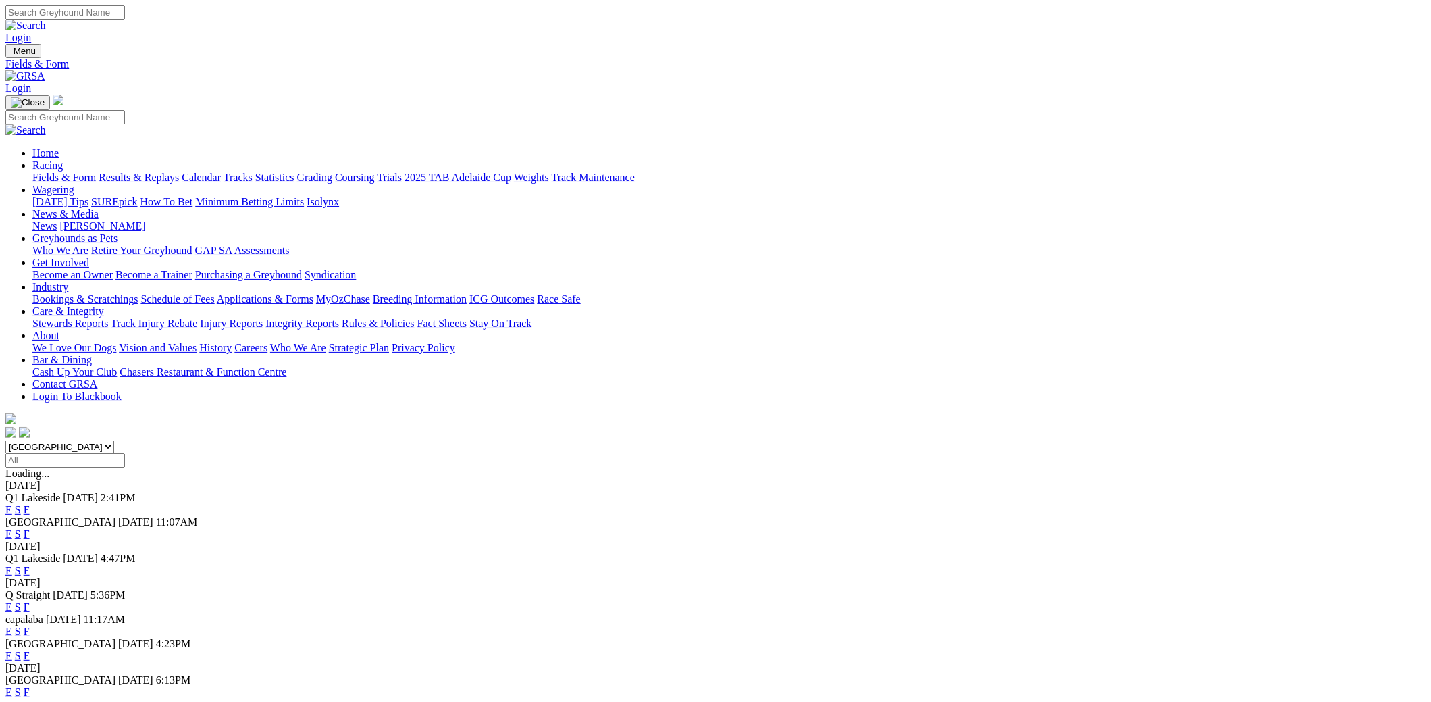
click at [30, 625] on link "F" at bounding box center [27, 630] width 6 height 11
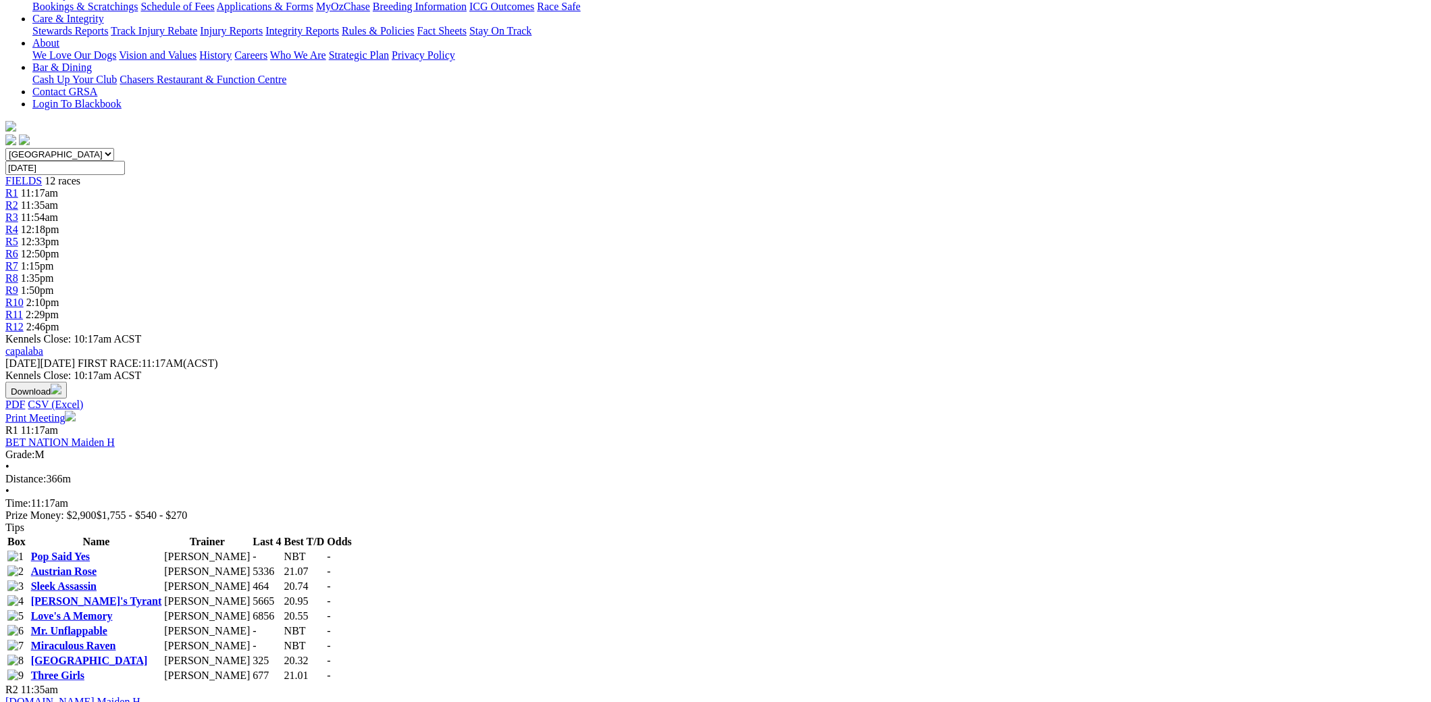
scroll to position [337, 0]
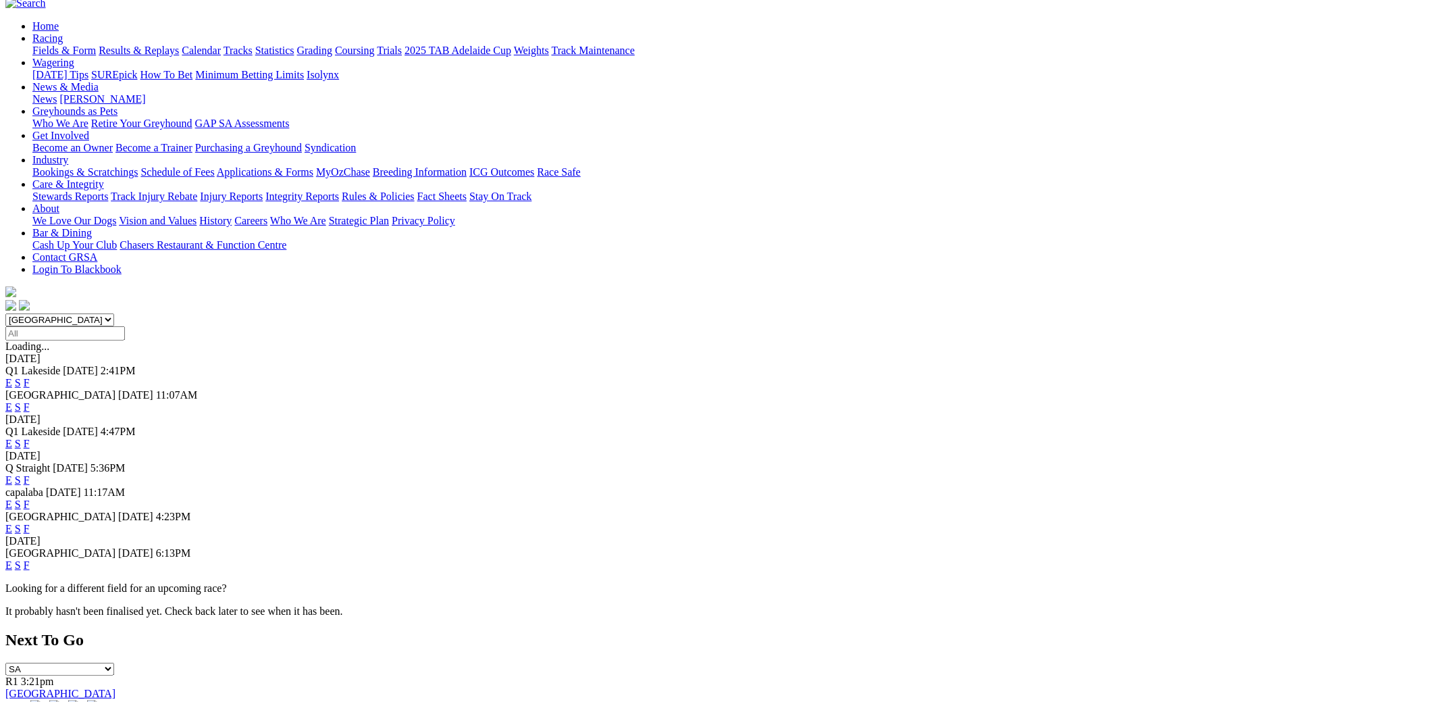
scroll to position [203, 0]
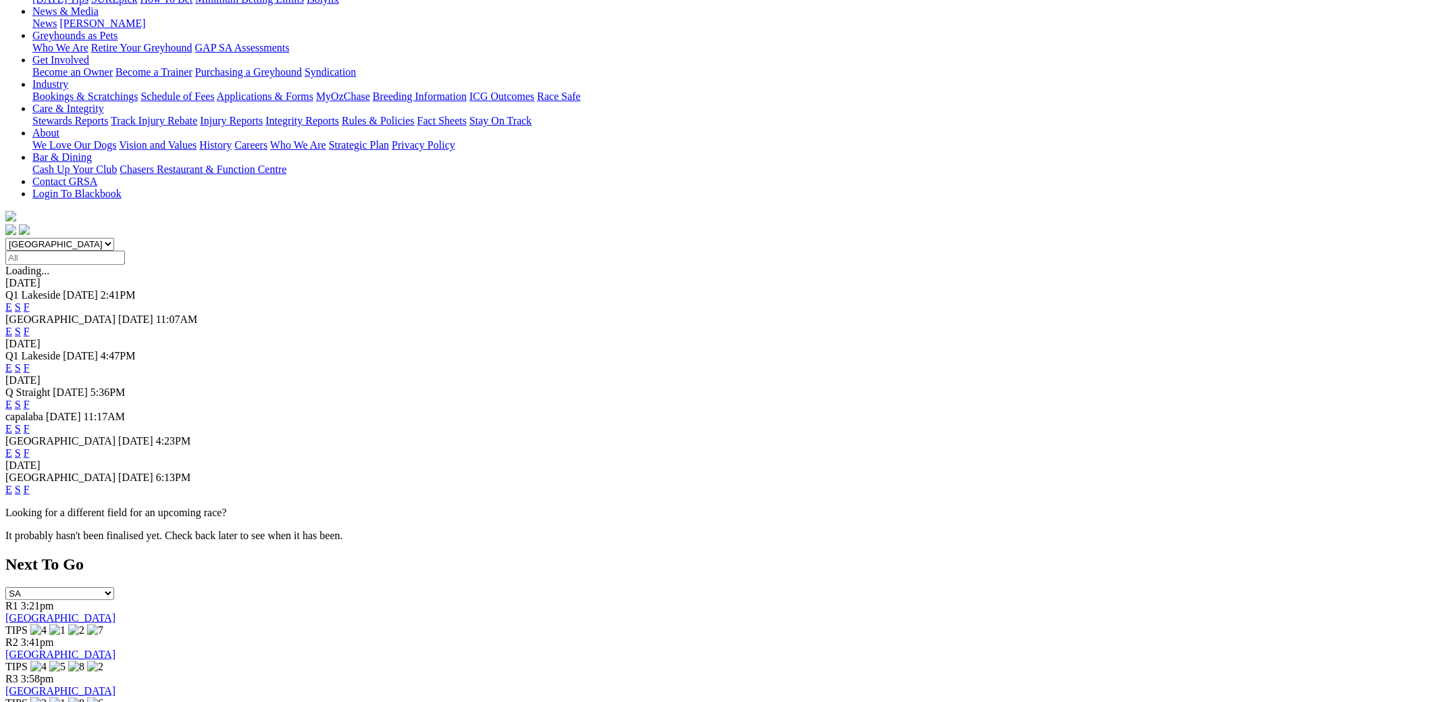
click at [30, 447] on link "F" at bounding box center [27, 452] width 6 height 11
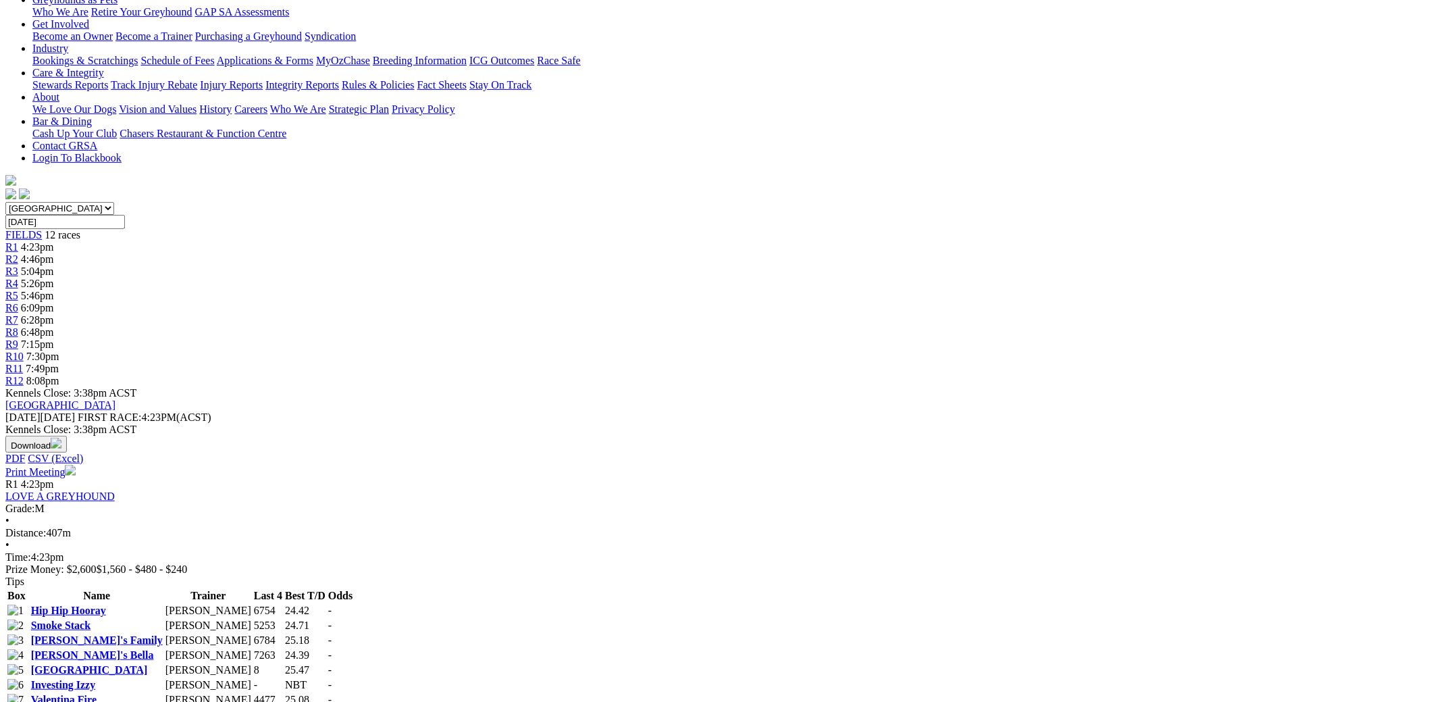
scroll to position [269, 0]
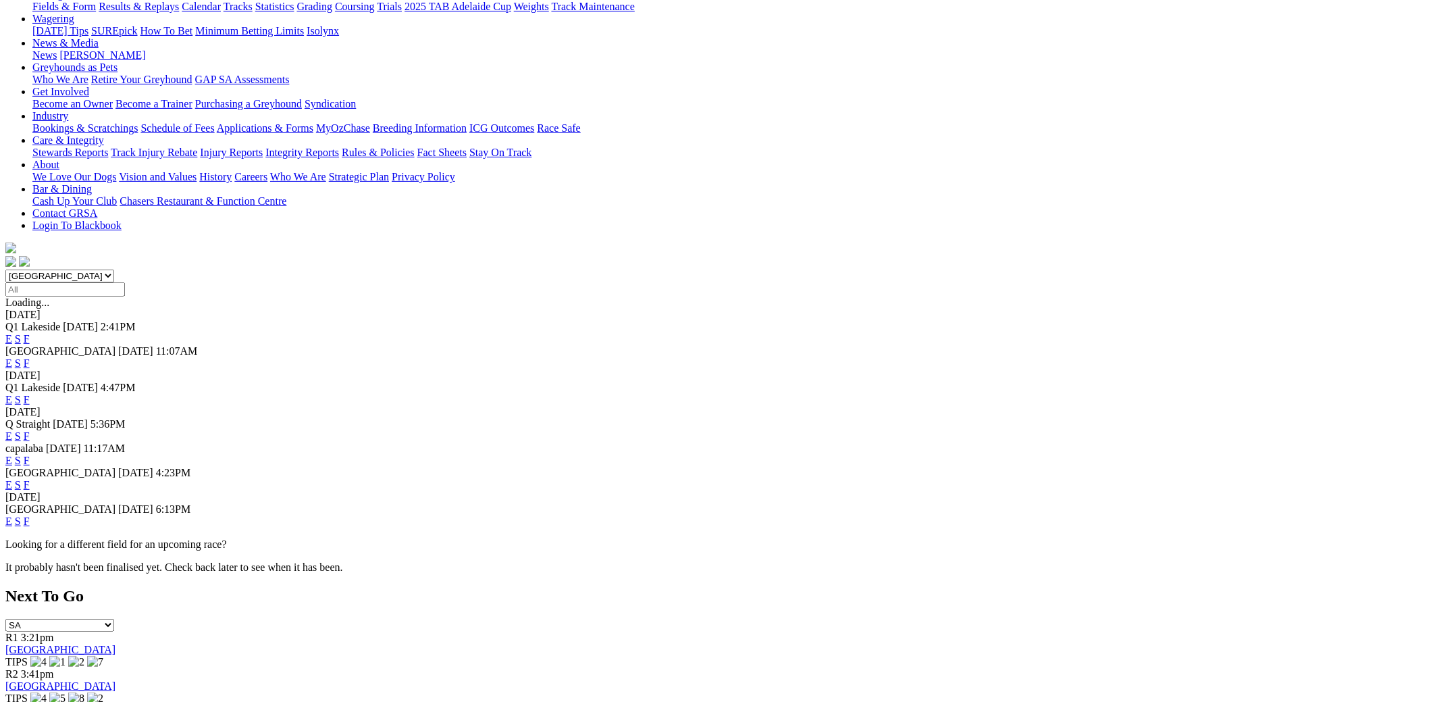
scroll to position [269, 0]
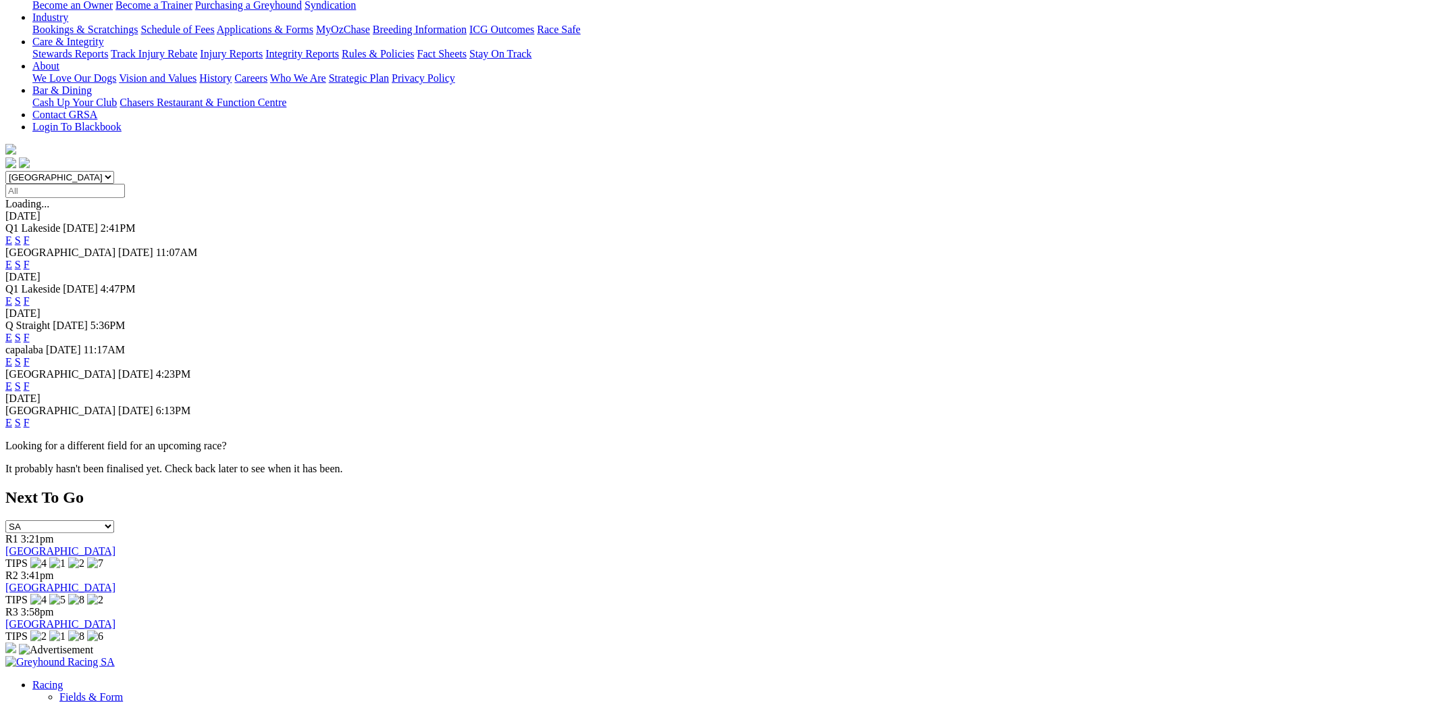
click at [30, 417] on link "F" at bounding box center [27, 422] width 6 height 11
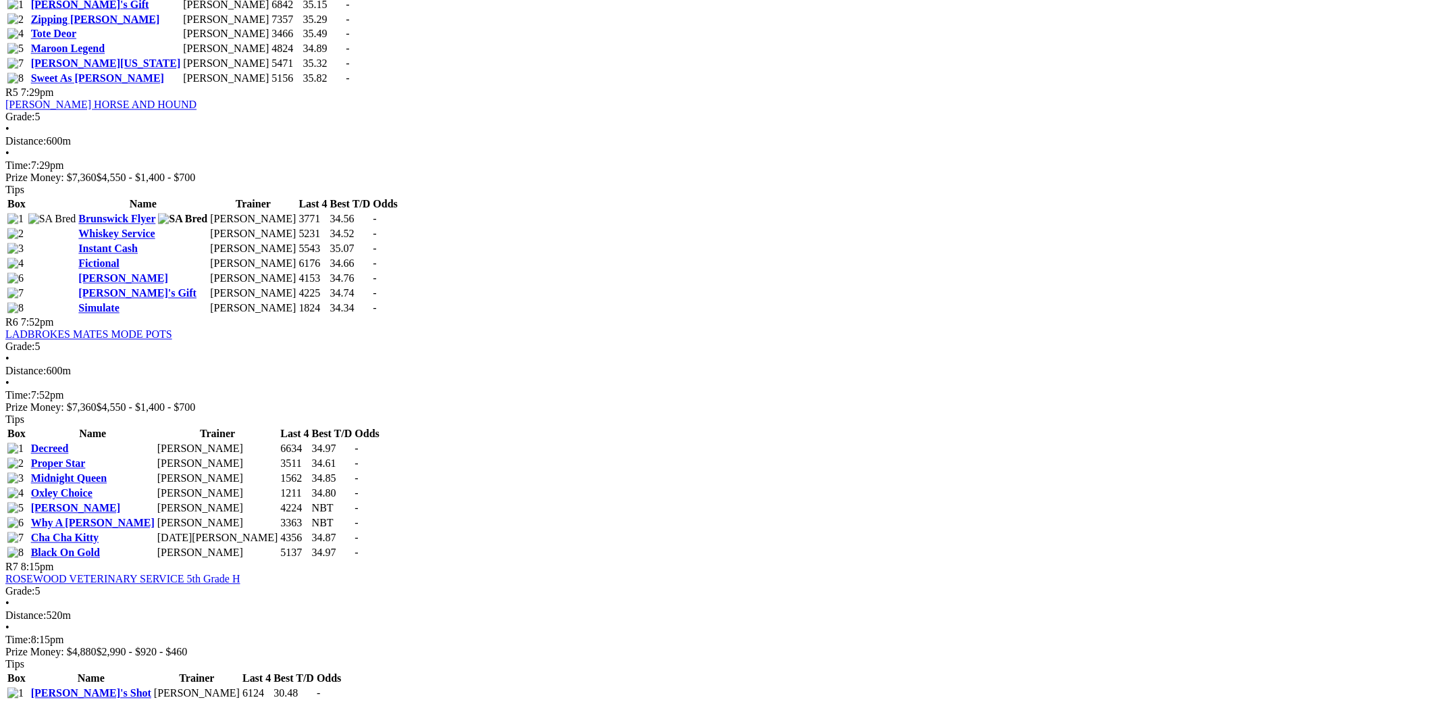
scroll to position [1621, 0]
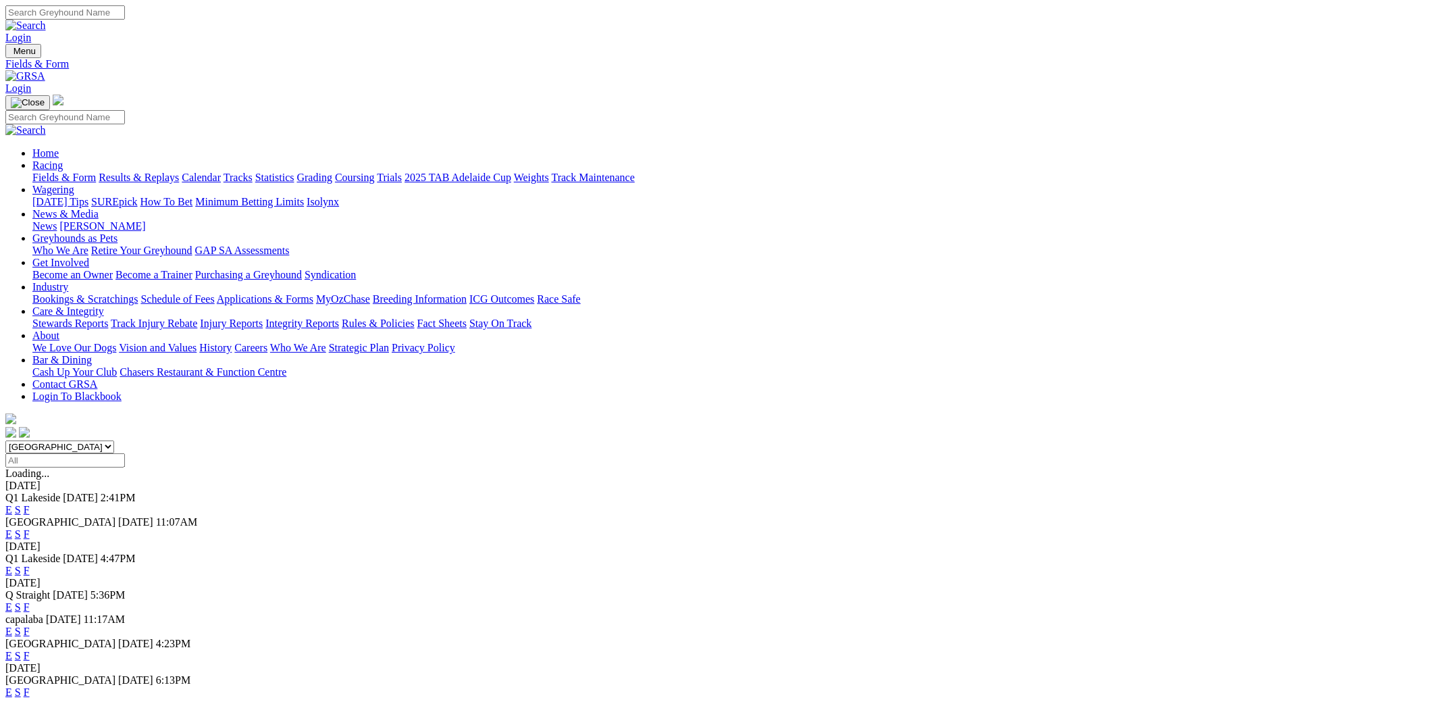
click at [114, 440] on select "South Australia New South Wales Northern Territory Queensland Tasmania Victoria…" at bounding box center [59, 446] width 109 height 13
select select "VIC"
click at [114, 440] on select "South Australia New South Wales Northern Territory Queensland Tasmania Victoria…" at bounding box center [59, 446] width 109 height 13
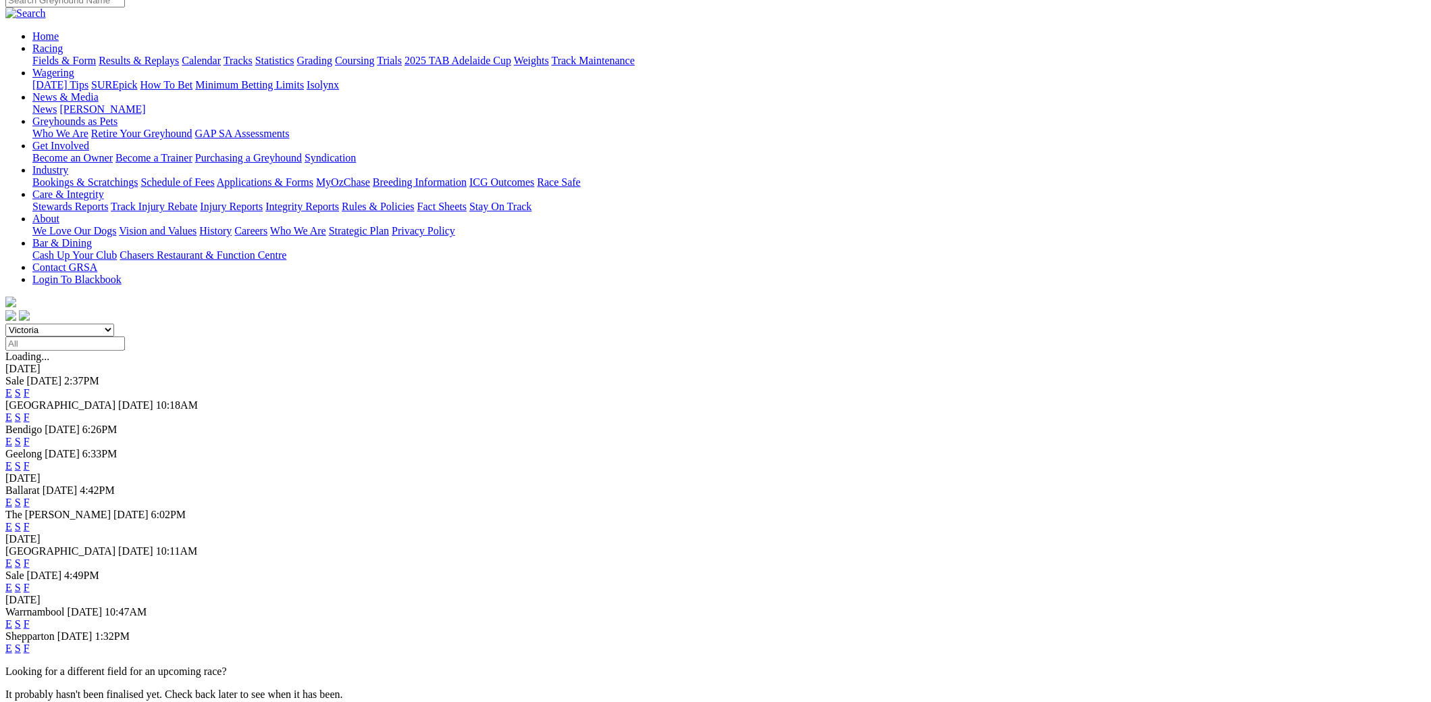
scroll to position [134, 0]
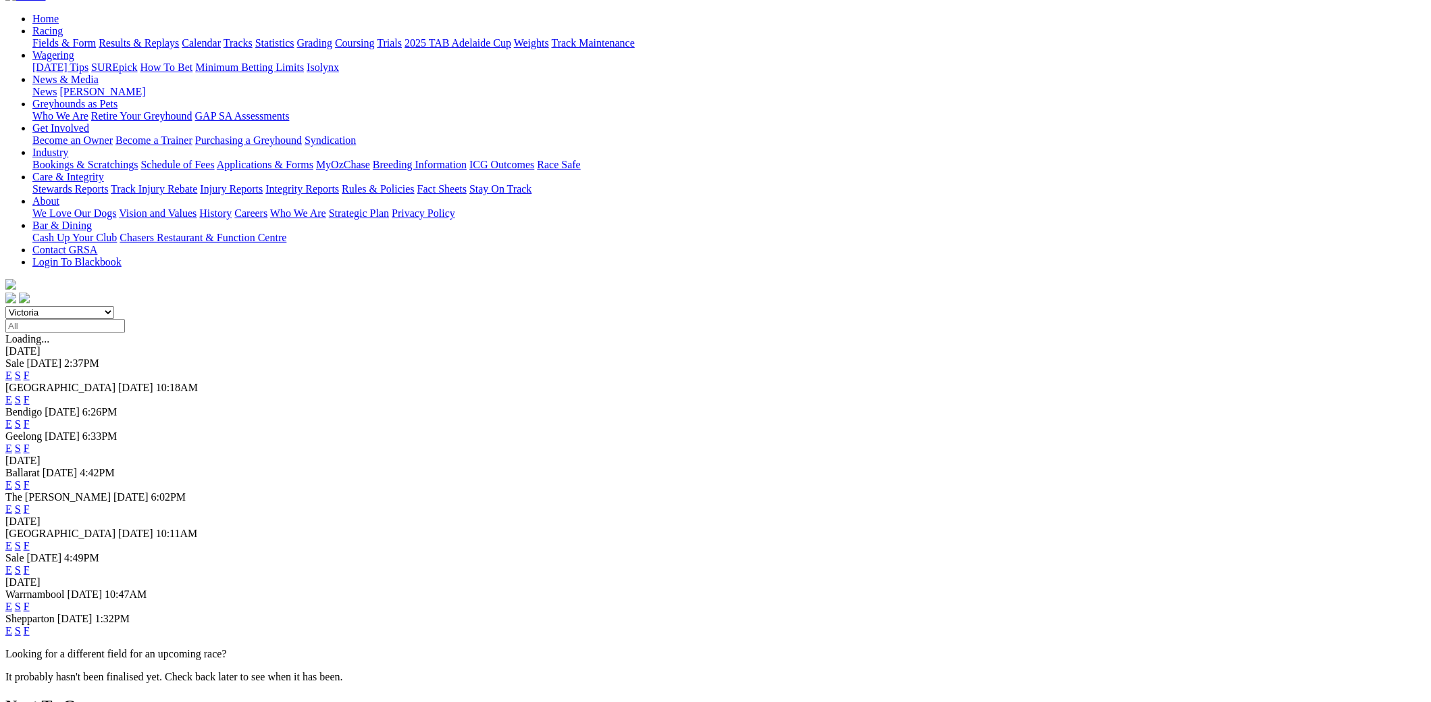
click at [30, 503] on link "F" at bounding box center [27, 508] width 6 height 11
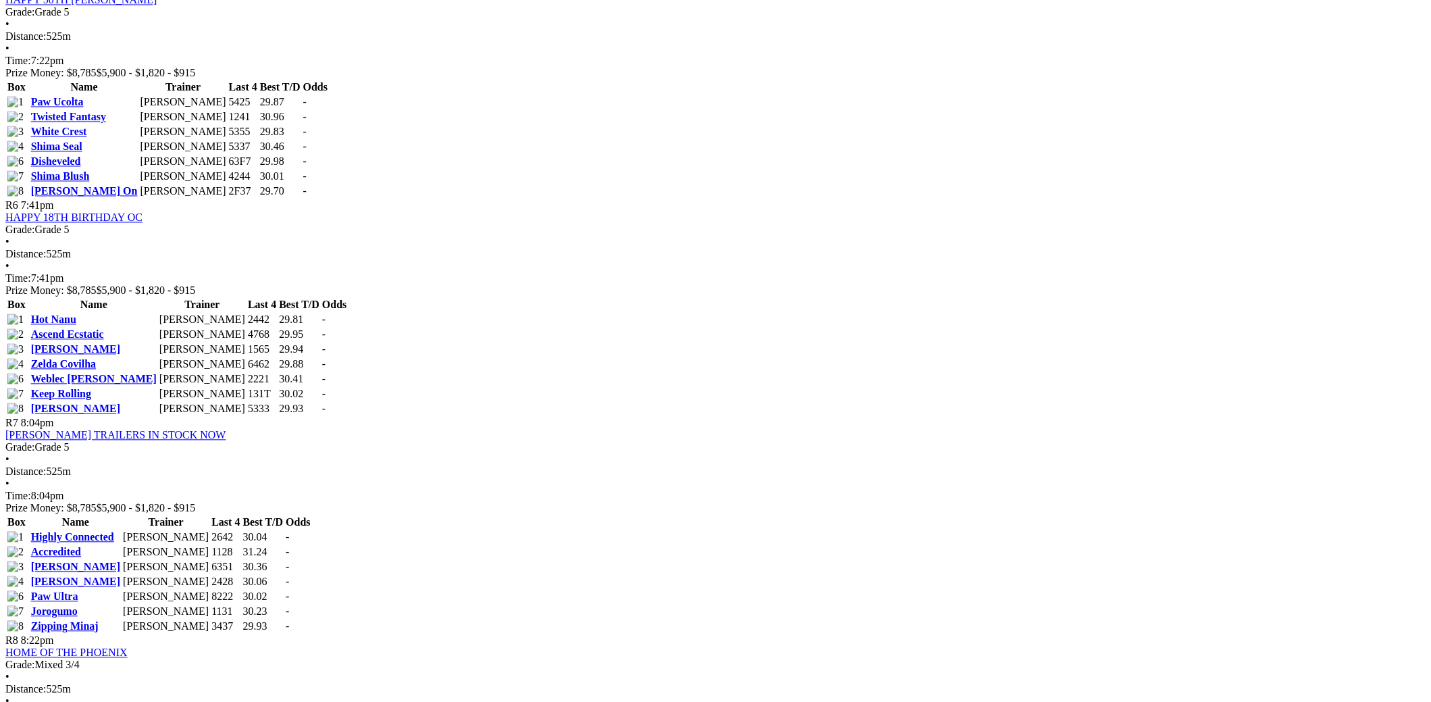
scroll to position [1823, 0]
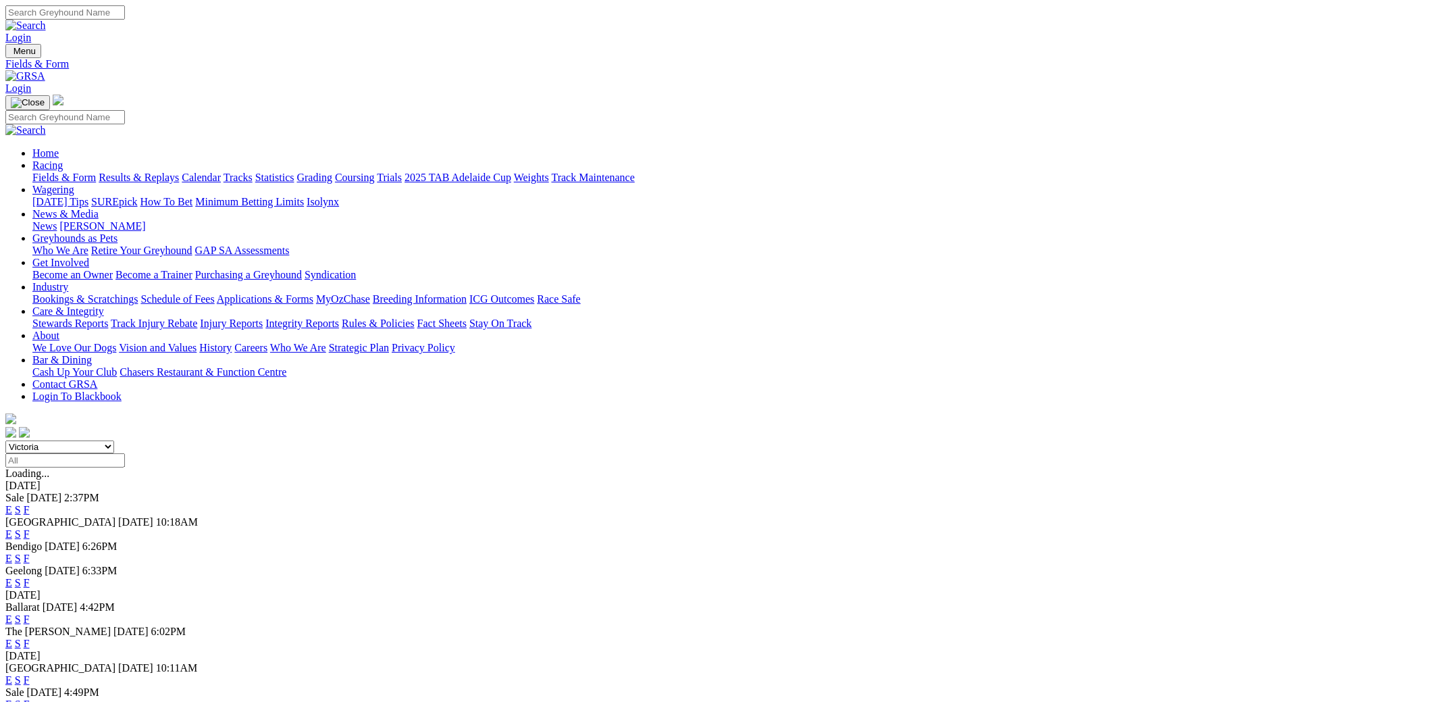
click at [104, 305] on link "Care & Integrity" at bounding box center [68, 310] width 72 height 11
click at [511, 172] on link "2025 TAB Adelaide Cup" at bounding box center [458, 177] width 107 height 11
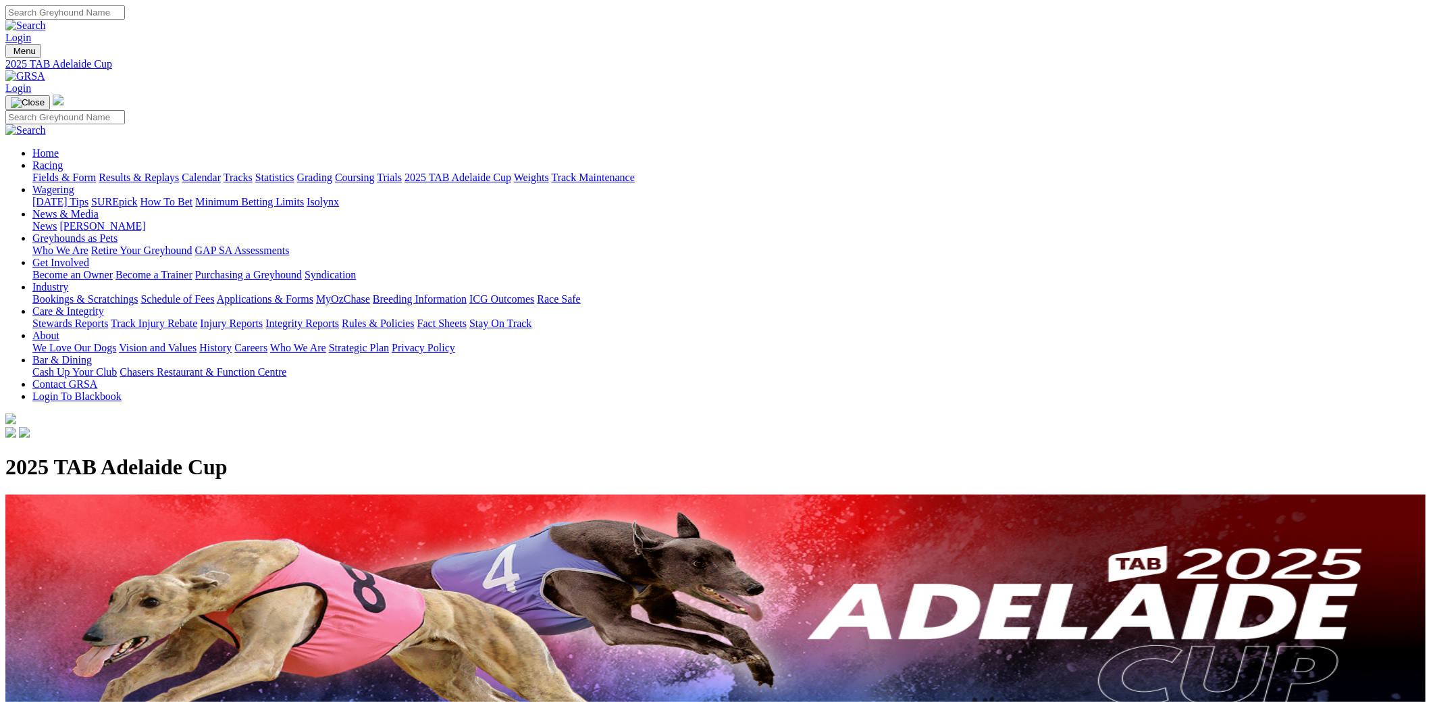
click at [375, 172] on link "Coursing" at bounding box center [355, 177] width 40 height 11
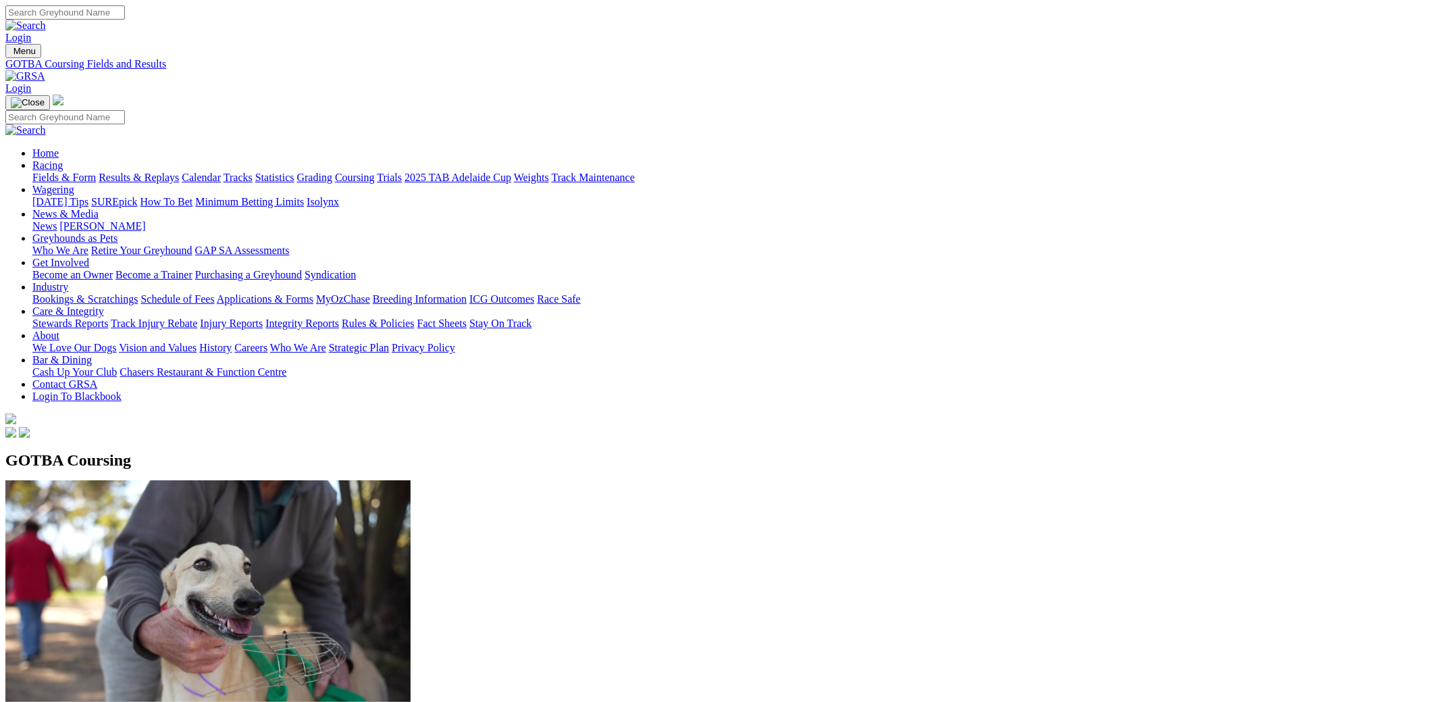
click at [108, 317] on link "Stewards Reports" at bounding box center [70, 322] width 76 height 11
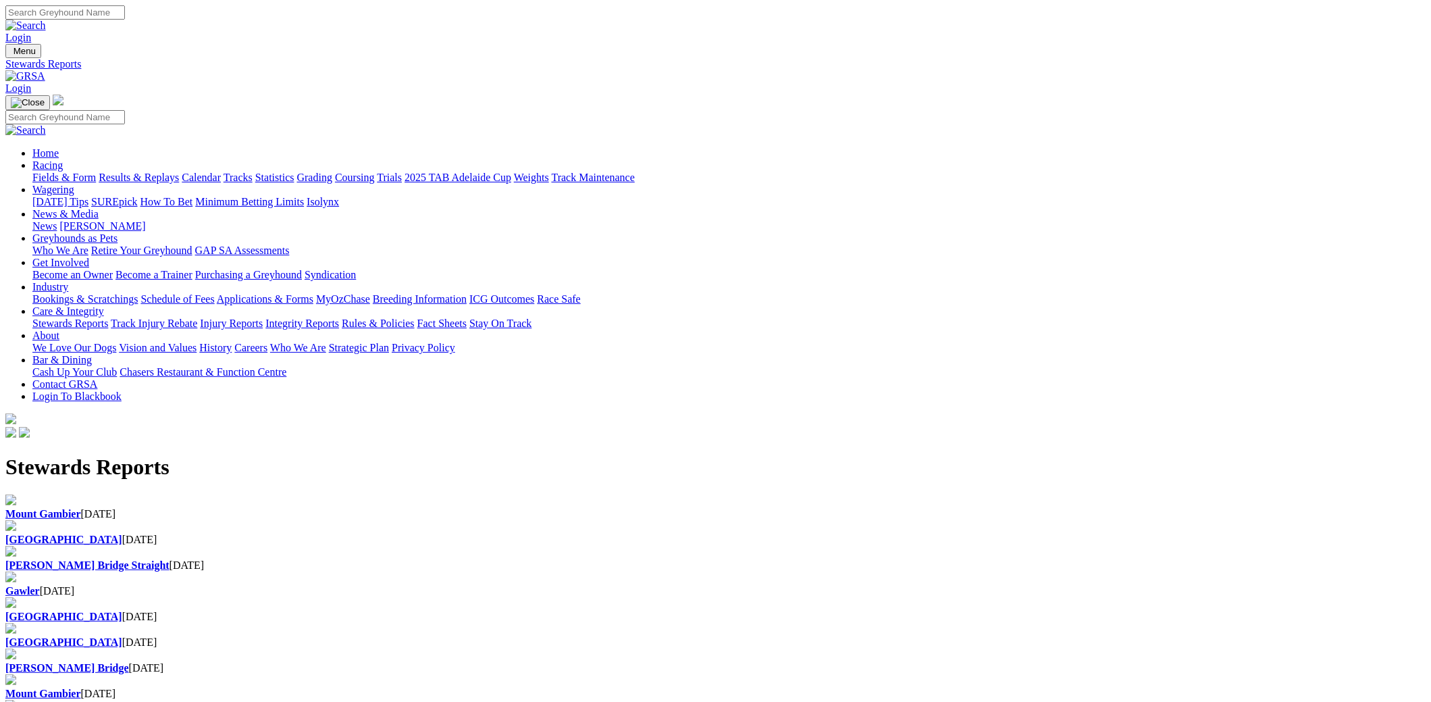
click at [104, 305] on link "Care & Integrity" at bounding box center [68, 310] width 72 height 11
click at [339, 317] on link "Integrity Reports" at bounding box center [302, 322] width 74 height 11
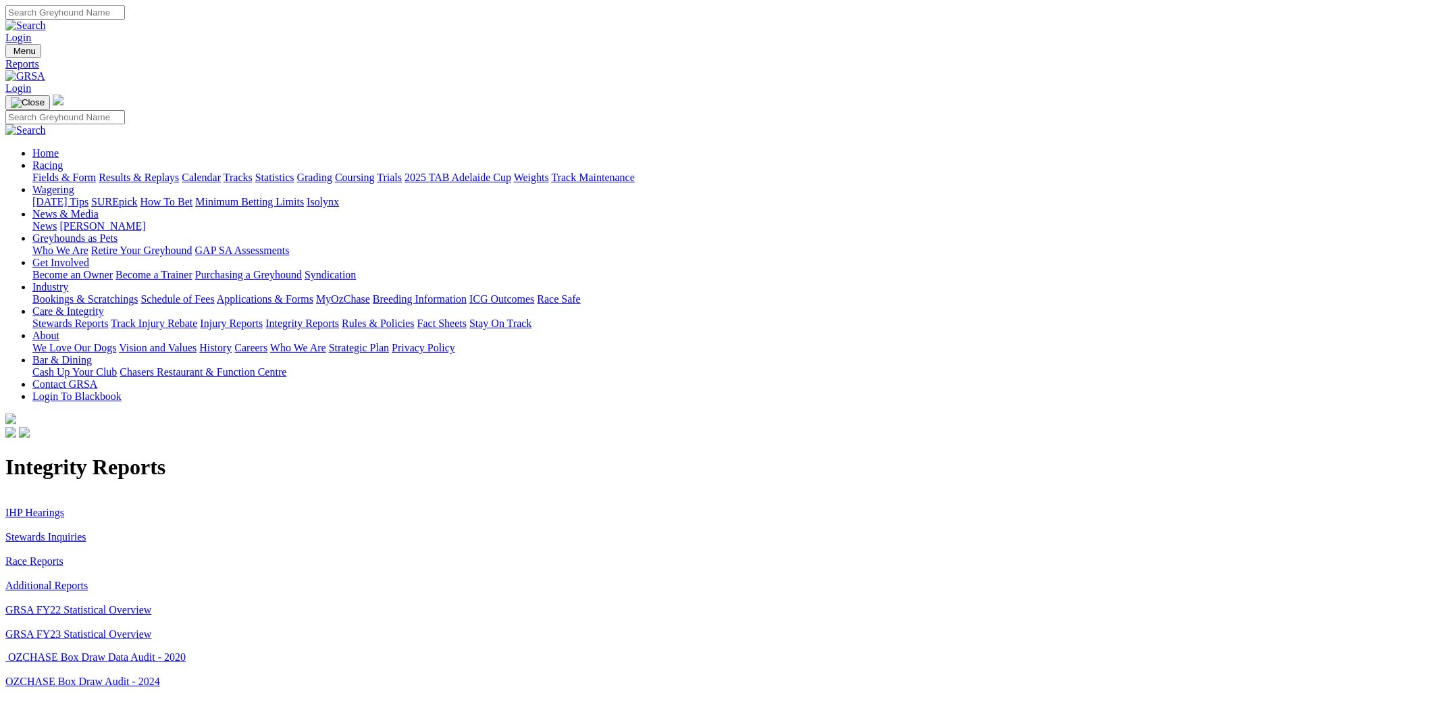
click at [86, 531] on link "Stewards Inquiries" at bounding box center [45, 536] width 81 height 11
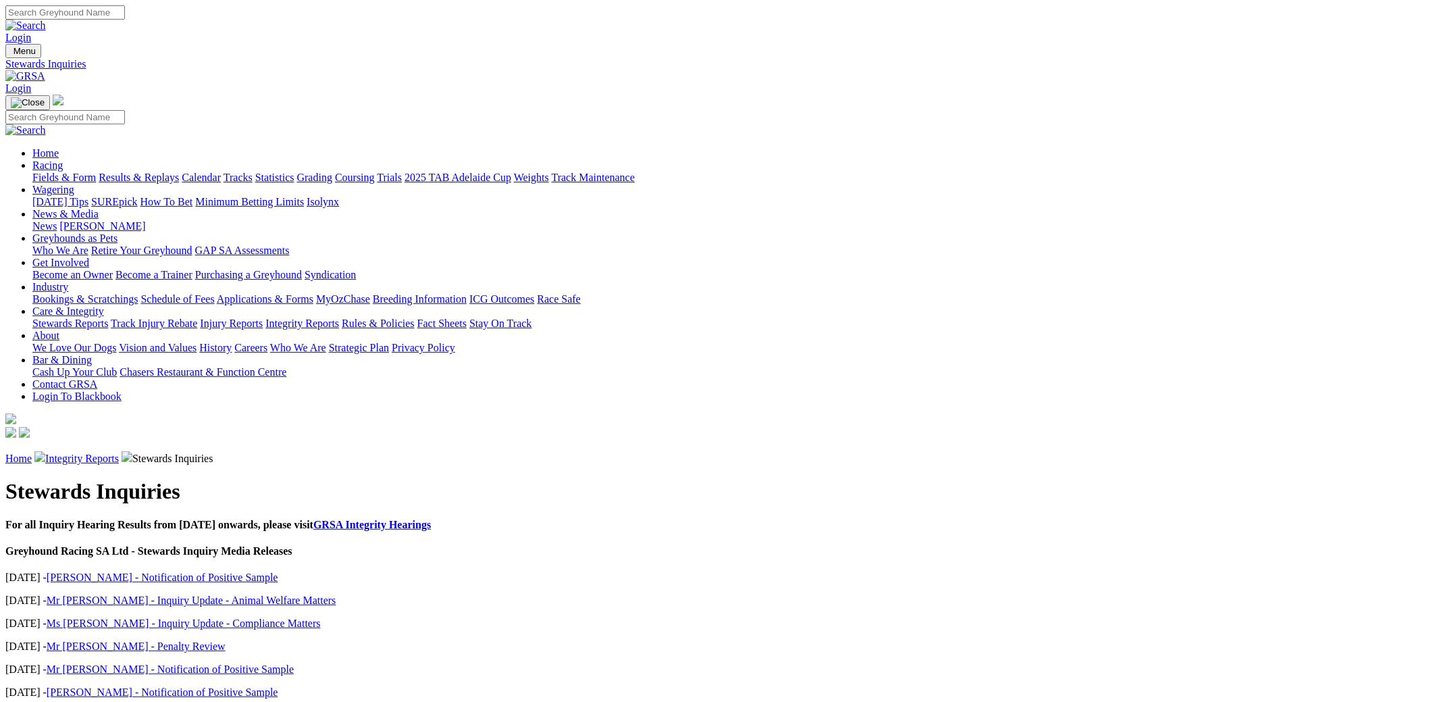
click at [321, 617] on link "Ms [PERSON_NAME] - Inquiry Update - Compliance Matters" at bounding box center [184, 622] width 274 height 11
click at [278, 571] on link "[PERSON_NAME] - Notification of Positive Sample" at bounding box center [163, 576] width 232 height 11
click at [339, 317] on link "Integrity Reports" at bounding box center [302, 322] width 74 height 11
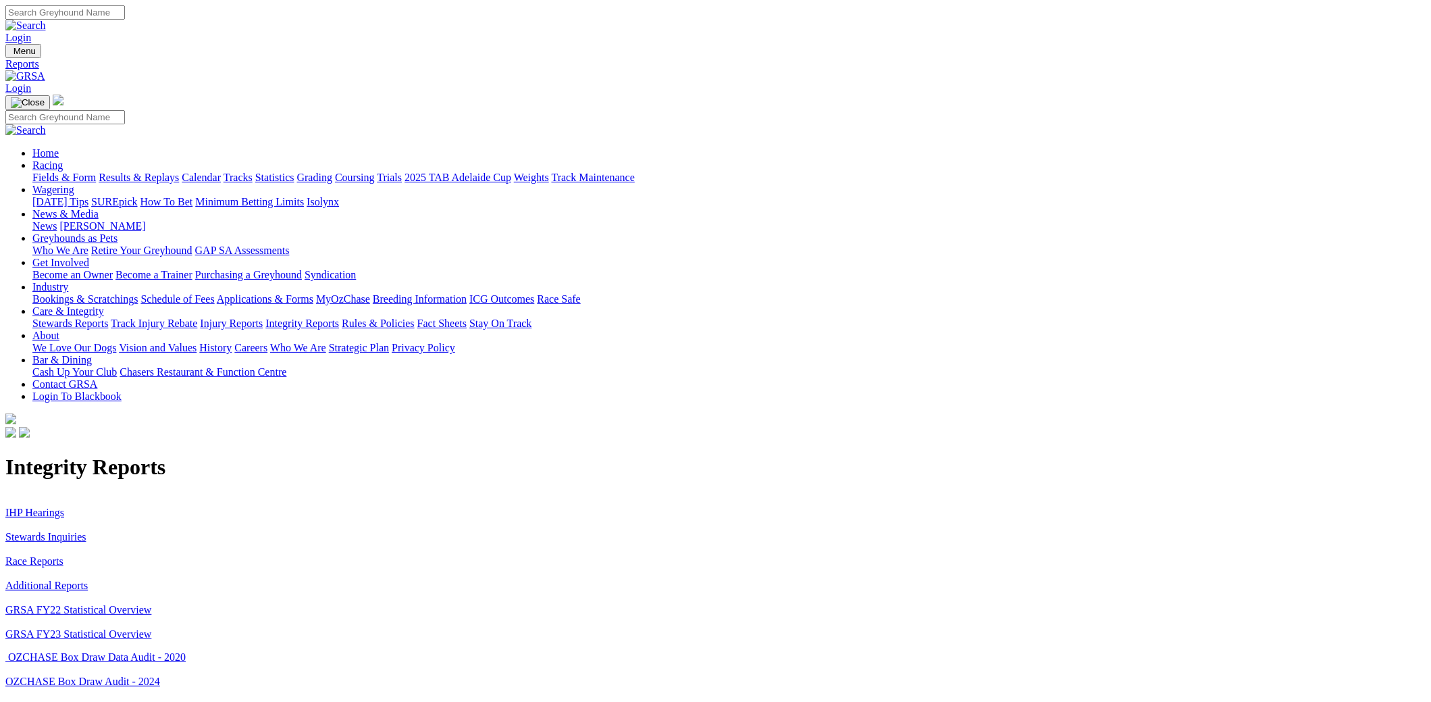
click at [64, 507] on link "IHP Hearings" at bounding box center [34, 512] width 59 height 11
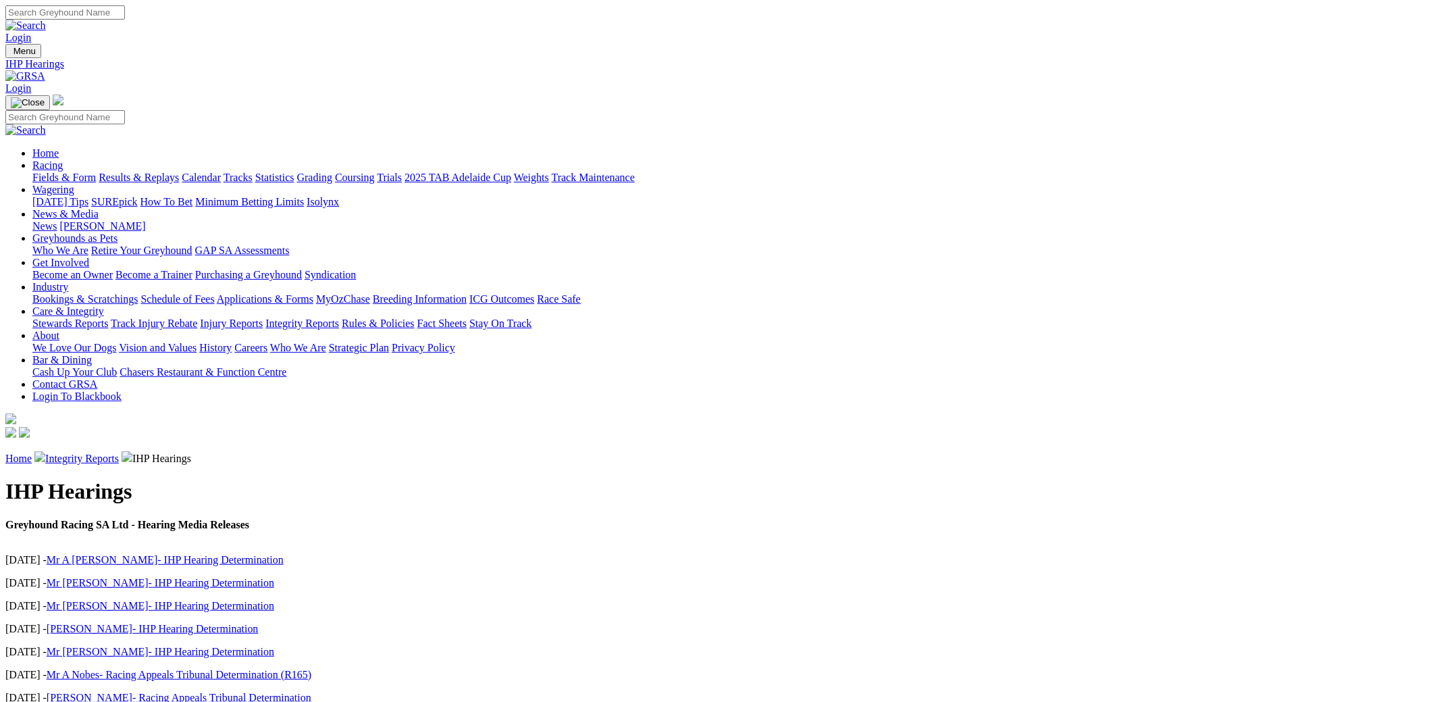
click at [284, 554] on link "Mr A [PERSON_NAME]- IHP Hearing Determination" at bounding box center [165, 559] width 237 height 11
